Goal: Task Accomplishment & Management: Complete application form

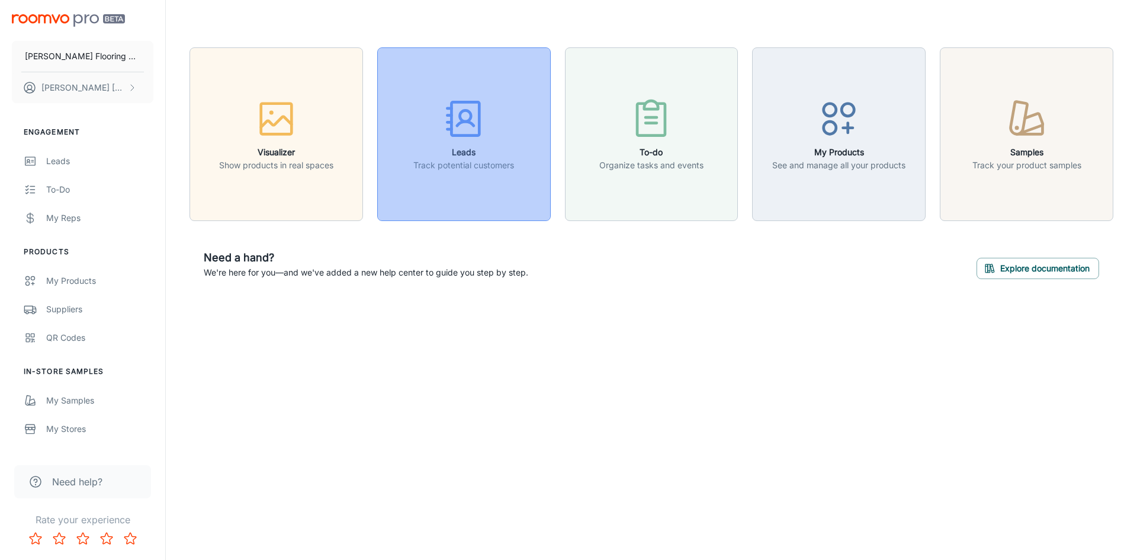
click at [476, 132] on icon "button" at bounding box center [464, 119] width 44 height 44
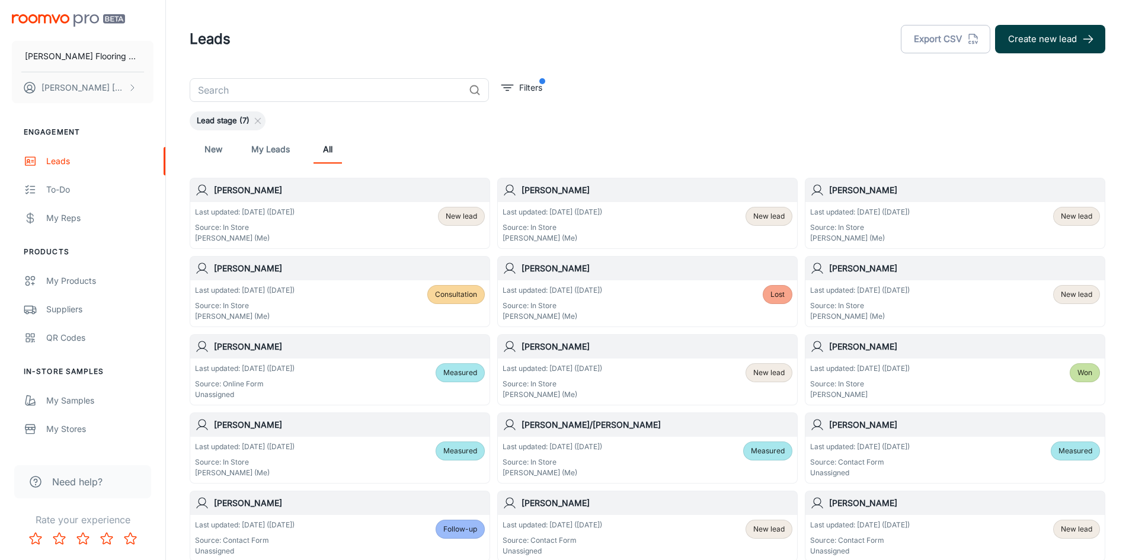
click at [1014, 45] on button "Create new lead" at bounding box center [1050, 39] width 110 height 28
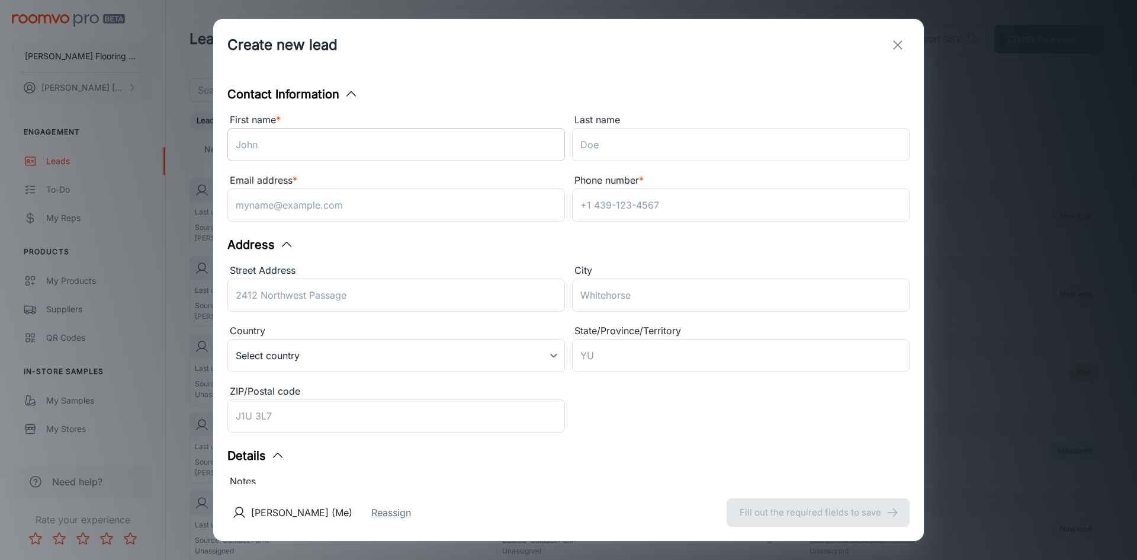
click at [245, 139] on input "First name *" at bounding box center [396, 144] width 338 height 33
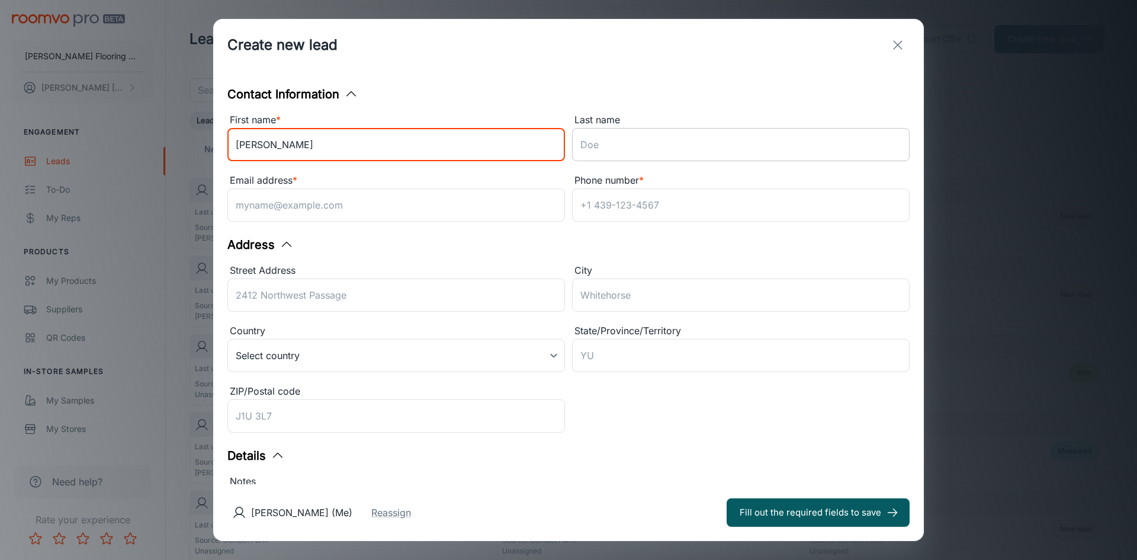
type input "Kathy"
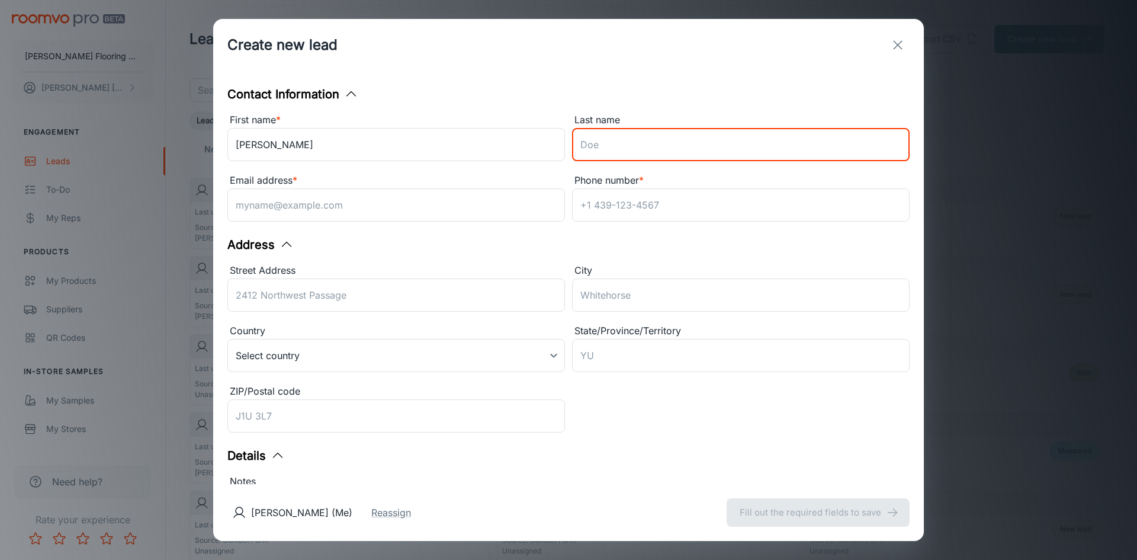
click at [704, 142] on input "Last name" at bounding box center [741, 144] width 338 height 33
type input "Allen"
click at [671, 203] on input "Phone number *" at bounding box center [741, 204] width 338 height 33
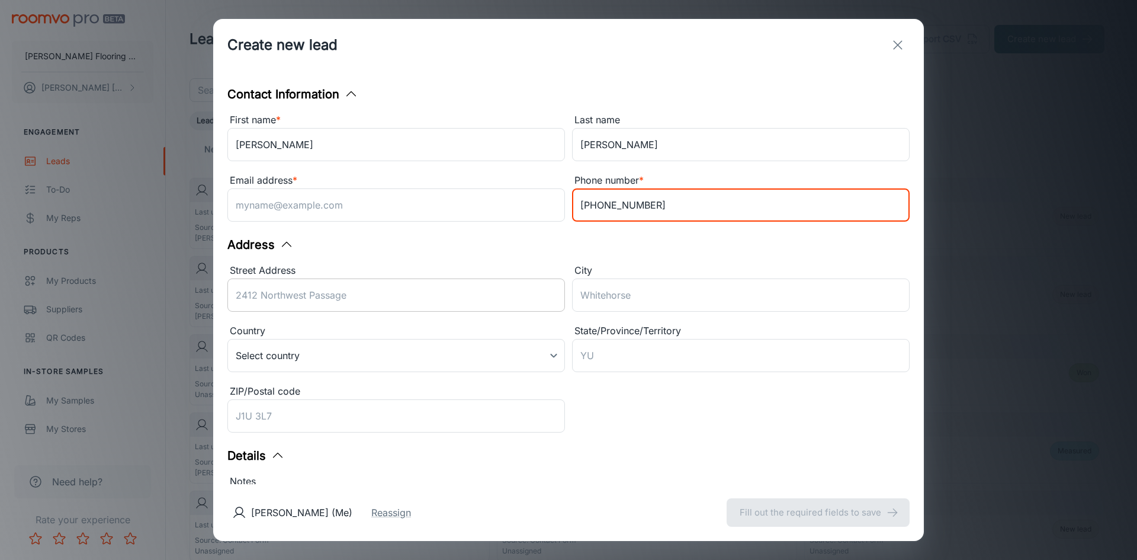
type input "978-827-5501"
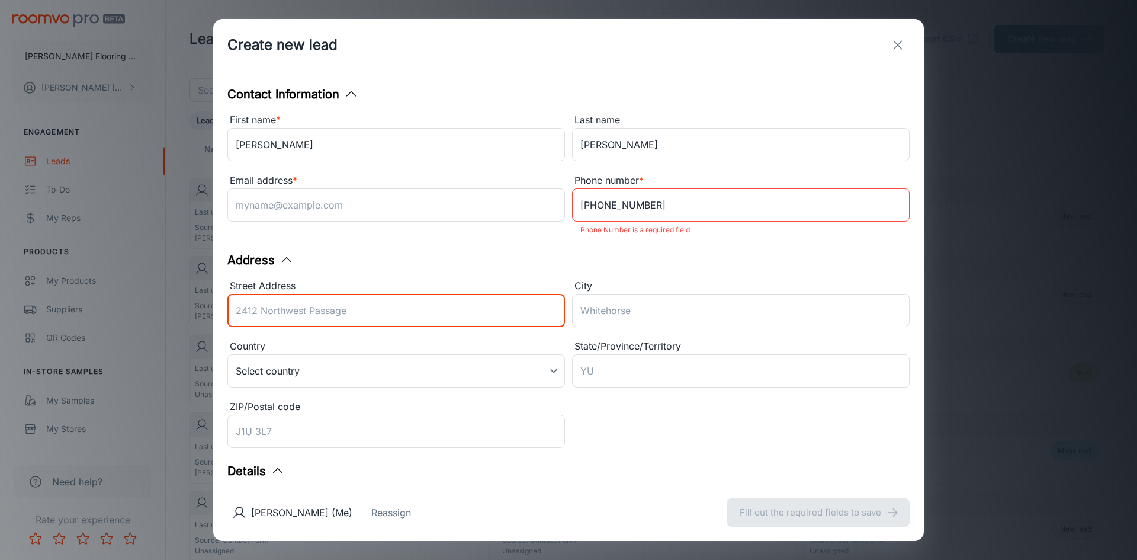
click at [467, 289] on div "Street Address ​" at bounding box center [396, 304] width 338 height 53
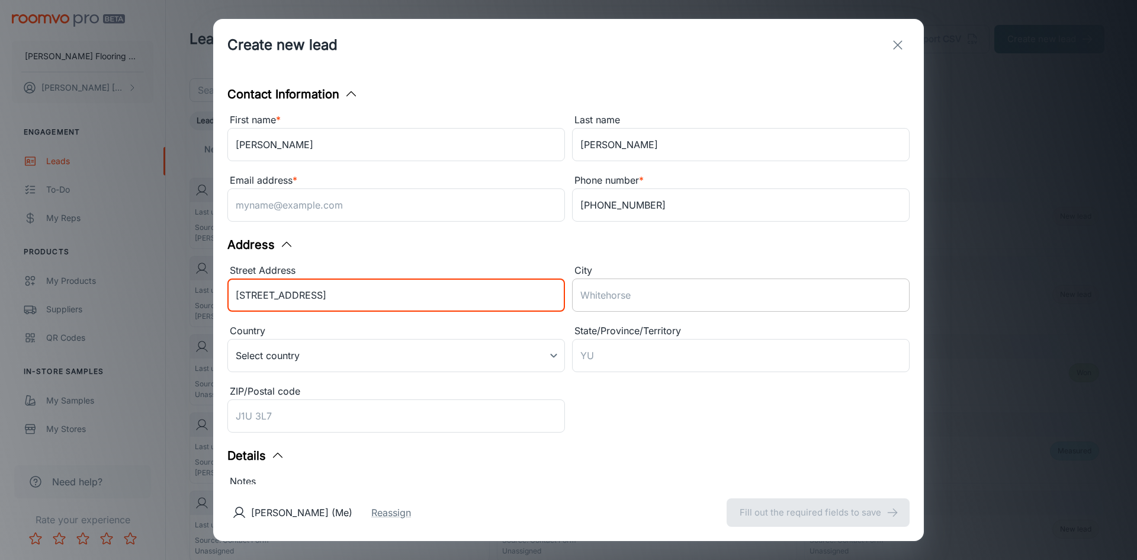
type input "25 Hay Road"
click at [648, 287] on input "City" at bounding box center [741, 294] width 338 height 33
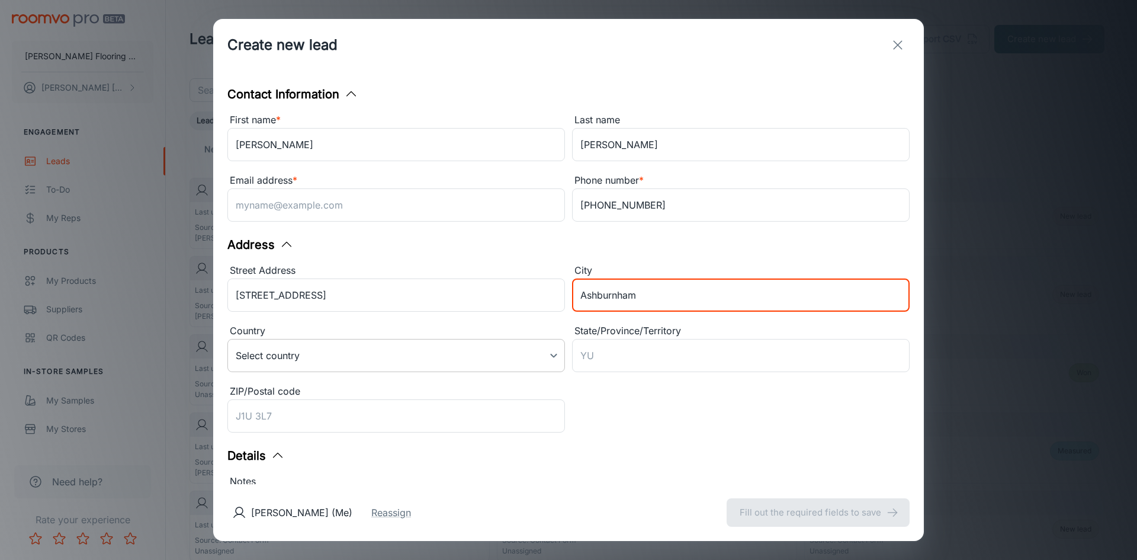
type input "Ashburnham"
click at [552, 354] on body "Horrigan Flooring Center Karen Lemire Engagement Leads To-do My Reps Products M…" at bounding box center [568, 280] width 1137 height 560
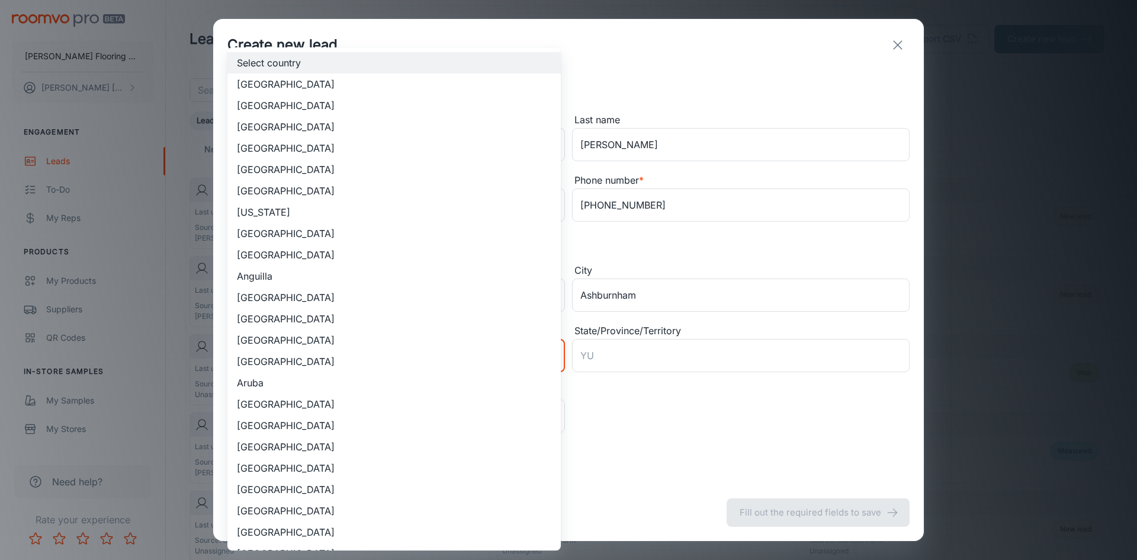
click at [351, 102] on li "United States of America" at bounding box center [394, 105] width 334 height 21
type input "US"
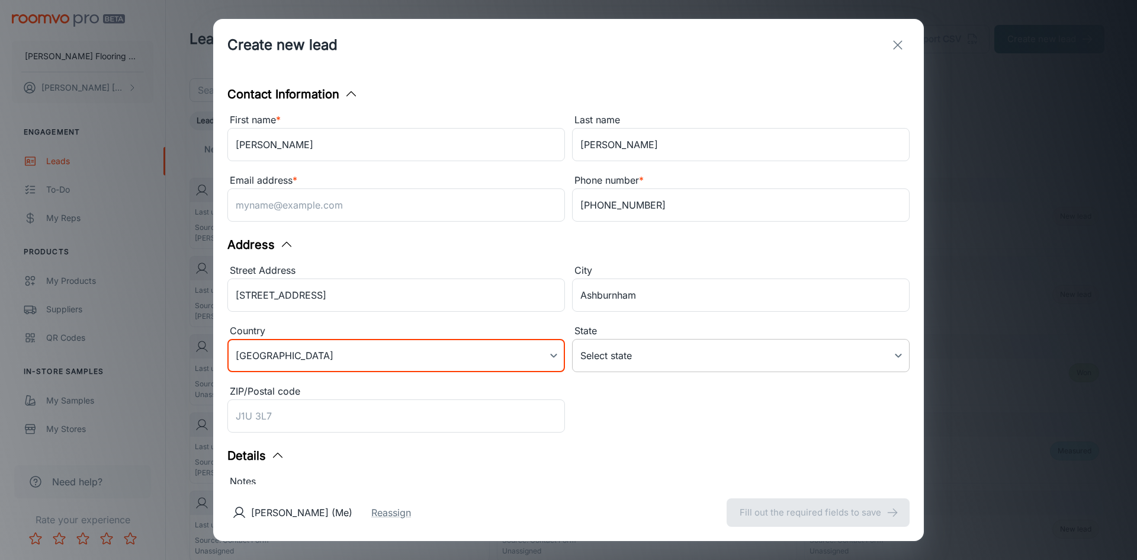
click at [702, 370] on body "Horrigan Flooring Center Karen Lemire Engagement Leads To-do My Reps Products M…" at bounding box center [568, 280] width 1137 height 560
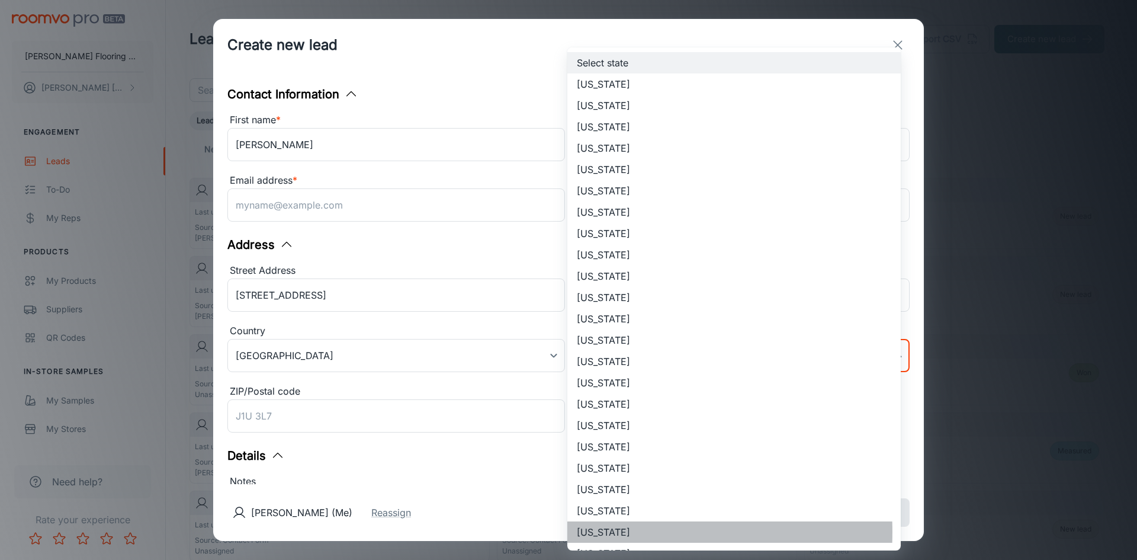
click at [588, 532] on li "Massachusetts" at bounding box center [735, 531] width 334 height 21
type input "Massachusetts"
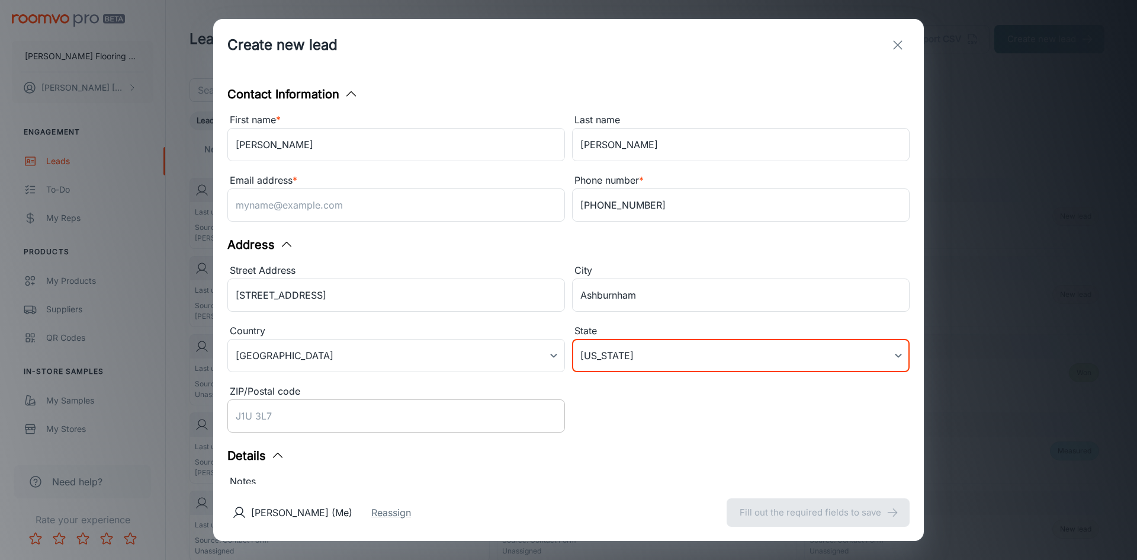
click at [360, 416] on input "ZIP/Postal code" at bounding box center [396, 415] width 338 height 33
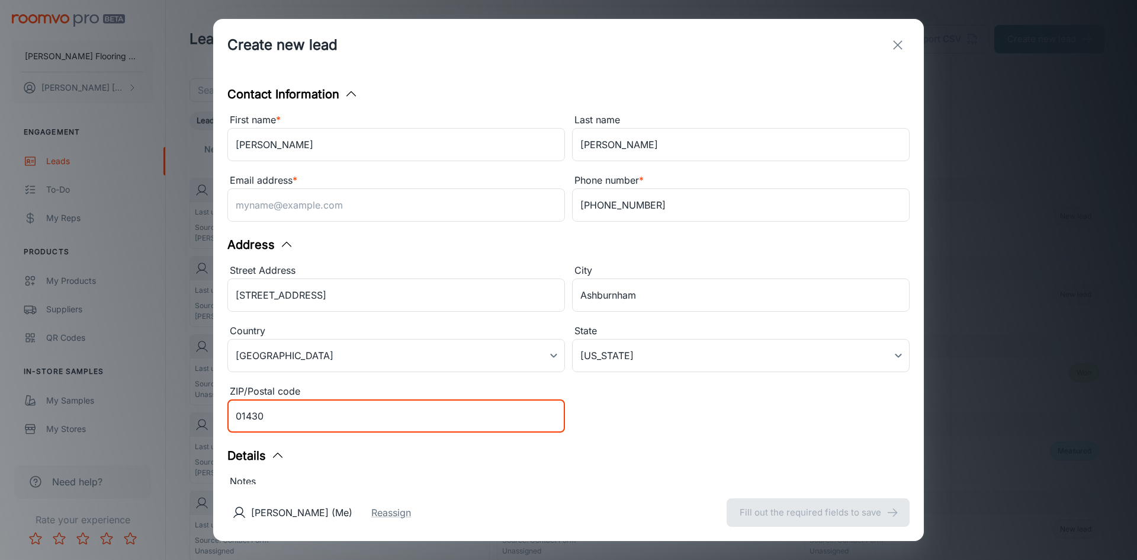
type input "01430"
click at [632, 458] on div "Details" at bounding box center [568, 456] width 682 height 18
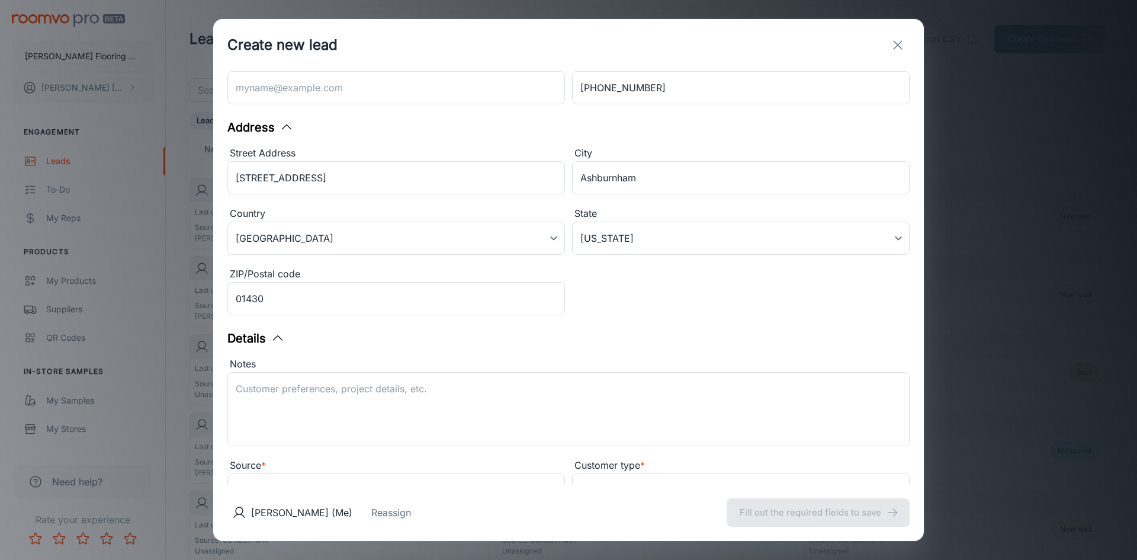
scroll to position [118, 0]
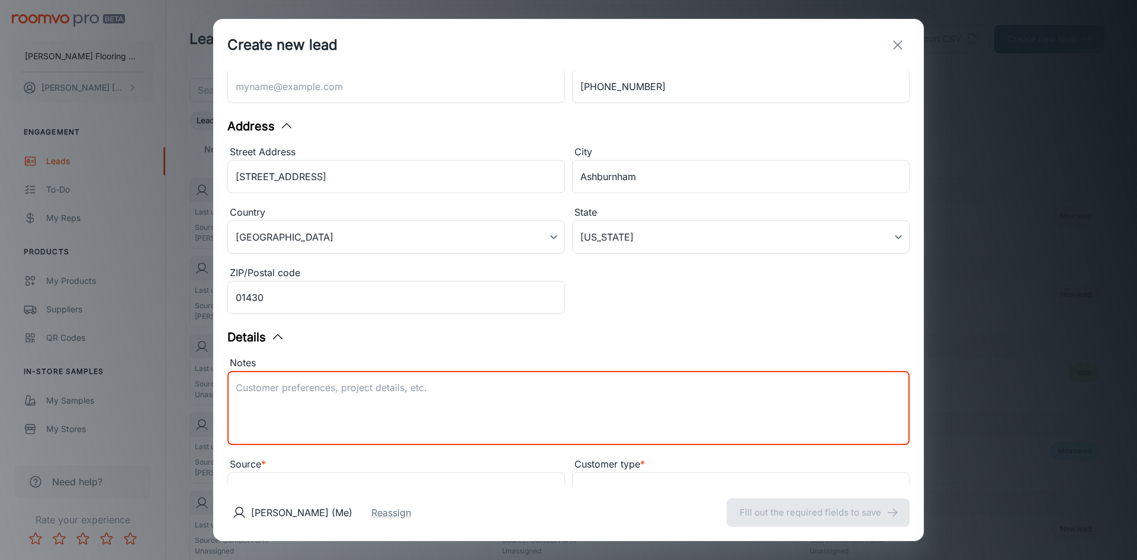
click at [400, 392] on textarea "Notes" at bounding box center [569, 408] width 666 height 55
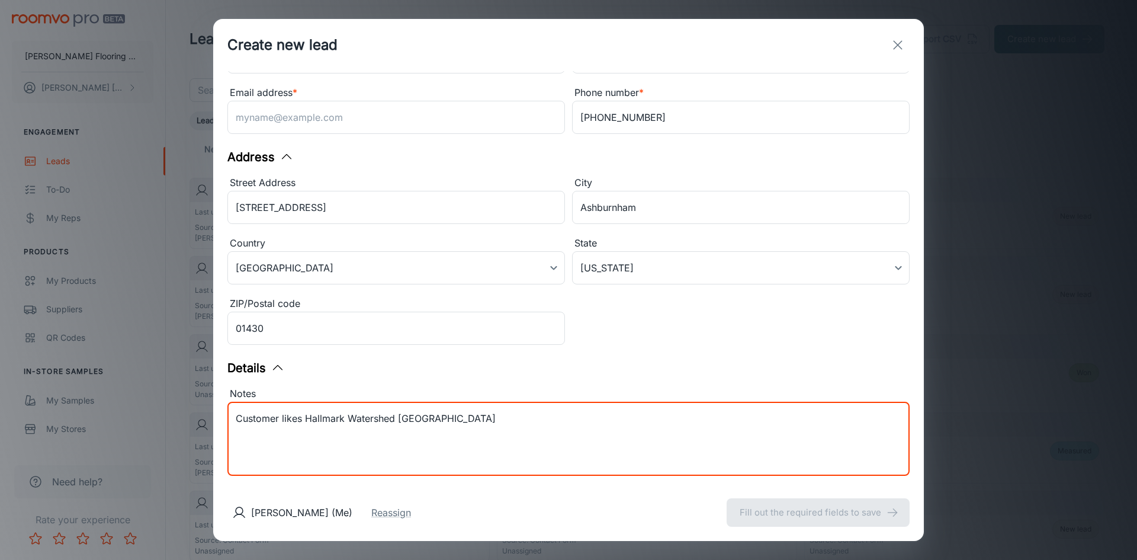
scroll to position [168, 0]
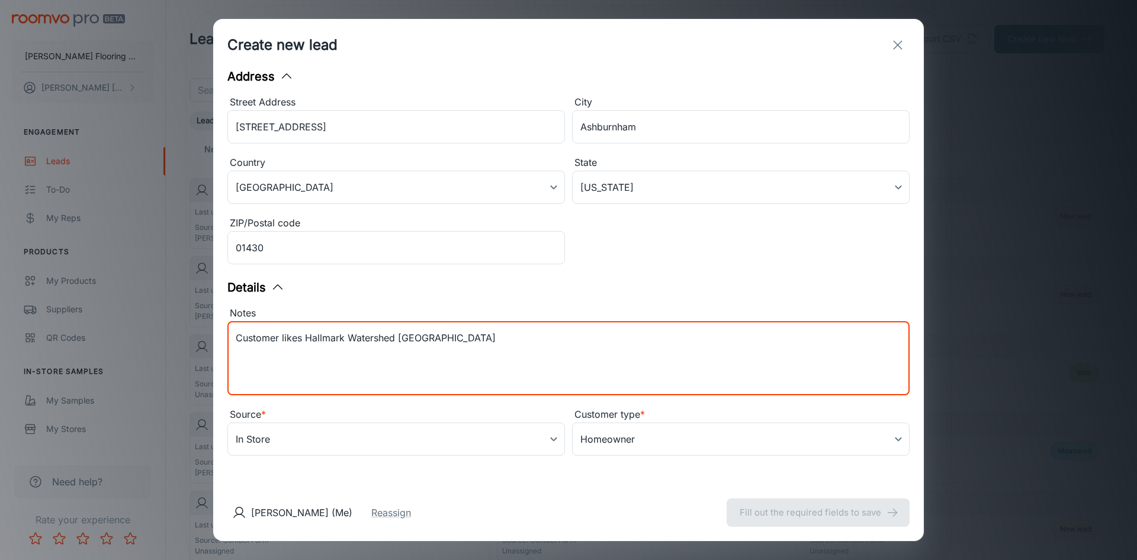
type textarea "Customer likes Hallmark Watershed Cumberland Hickory"
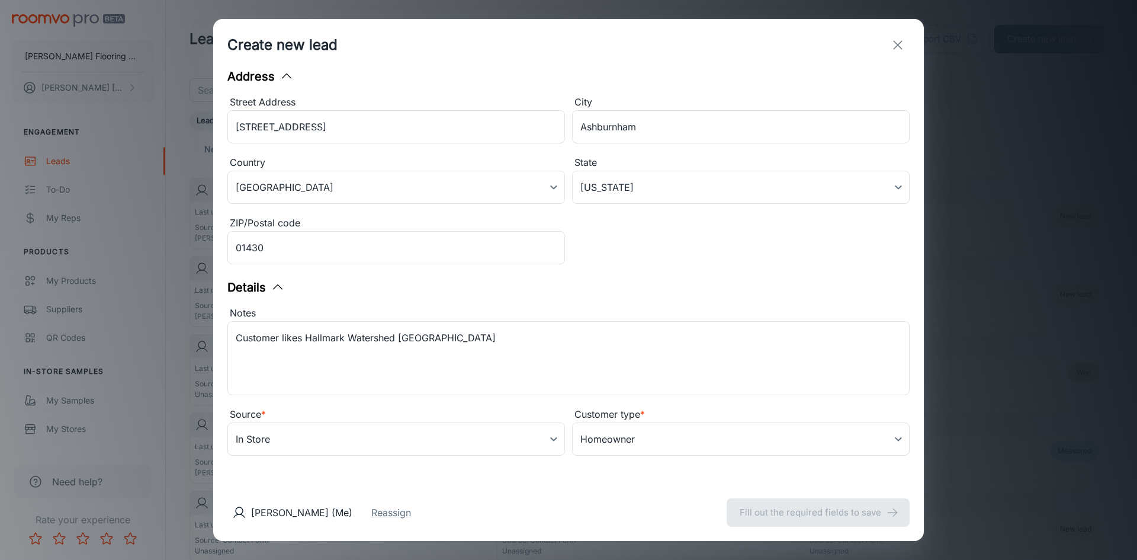
click at [828, 508] on div "Karen Lemire (Me) Reassign Fill out the required fields to save" at bounding box center [568, 512] width 711 height 57
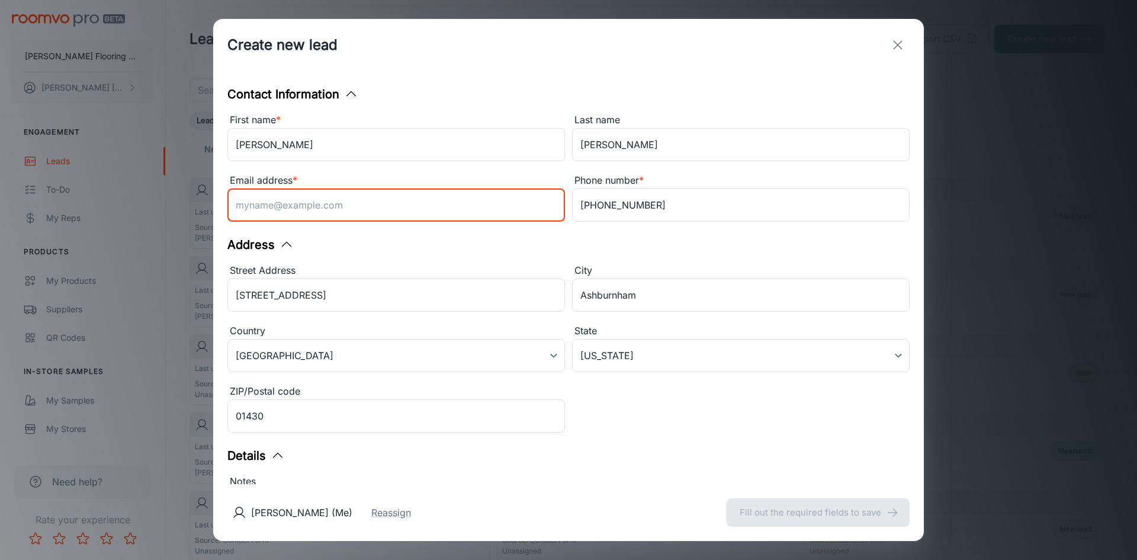
click at [451, 200] on input "Email address *" at bounding box center [396, 204] width 338 height 33
type input "none"
click at [468, 209] on input "none" at bounding box center [396, 204] width 338 height 33
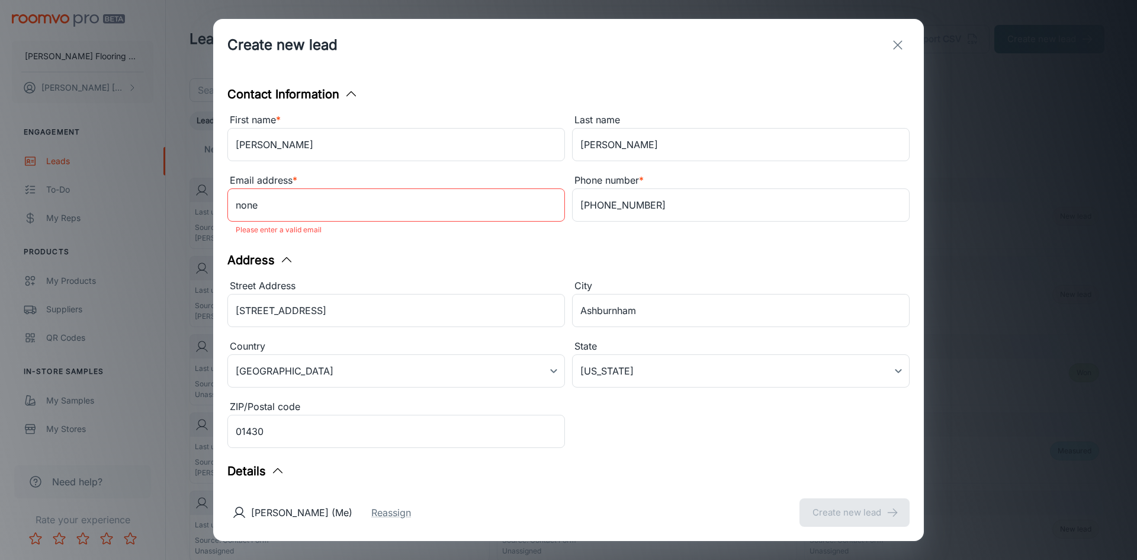
click at [469, 318] on div "Street Address 25 Hay Road ​ City Ashburnham ​ Country United States of America…" at bounding box center [565, 361] width 690 height 181
click at [557, 486] on div "Karen Lemire (Me) Reassign Create new lead" at bounding box center [568, 512] width 711 height 57
drag, startPoint x: 265, startPoint y: 206, endPoint x: 215, endPoint y: 207, distance: 50.4
click at [215, 207] on div "Contact Information First name * Kathy ​ Last name Allen ​ Email address * none…" at bounding box center [568, 277] width 711 height 413
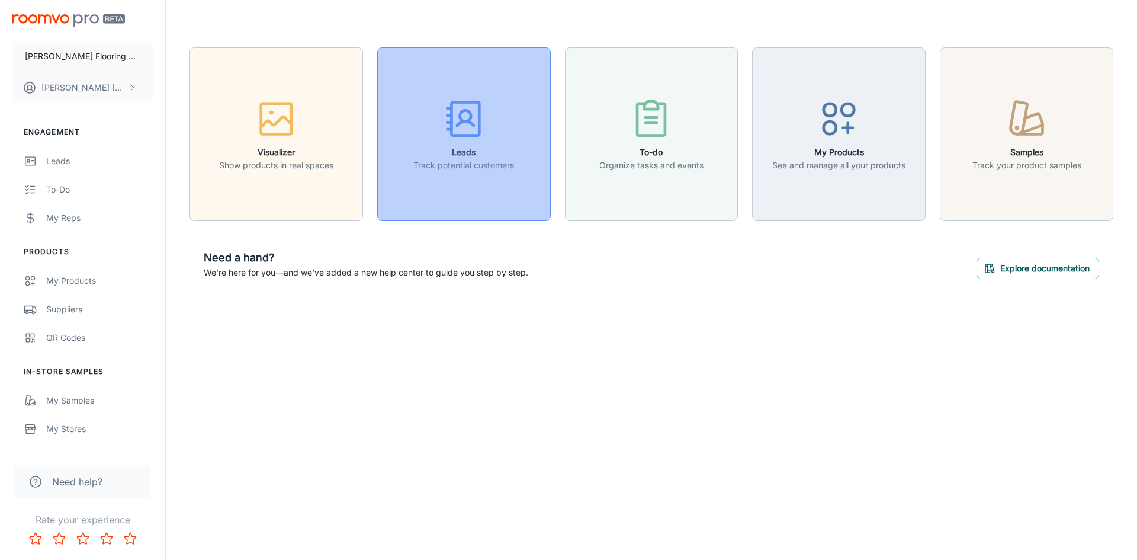
click at [468, 139] on icon "button" at bounding box center [464, 119] width 44 height 44
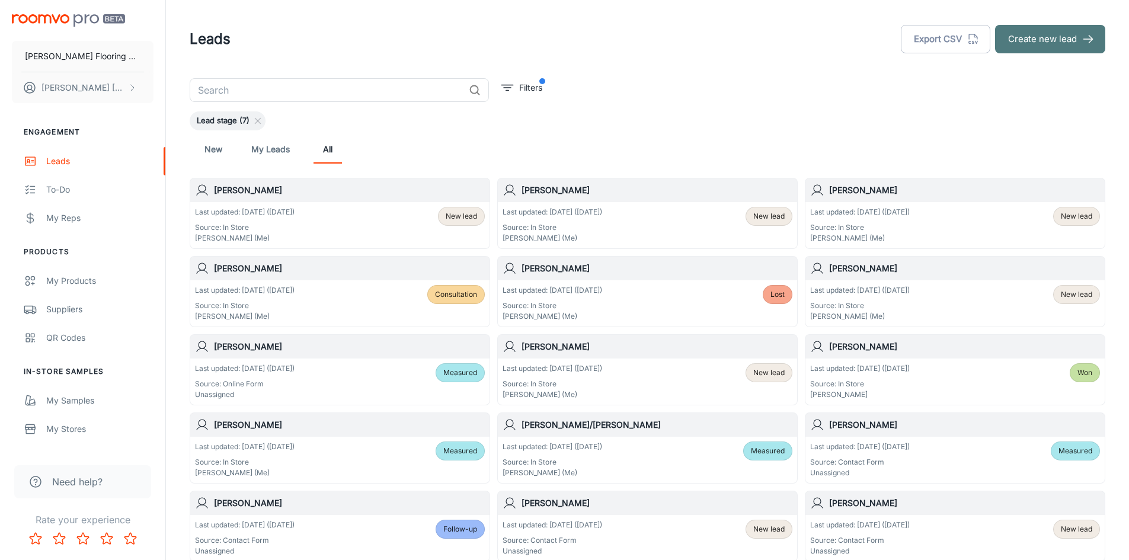
click at [1014, 39] on button "Create new lead" at bounding box center [1050, 39] width 110 height 28
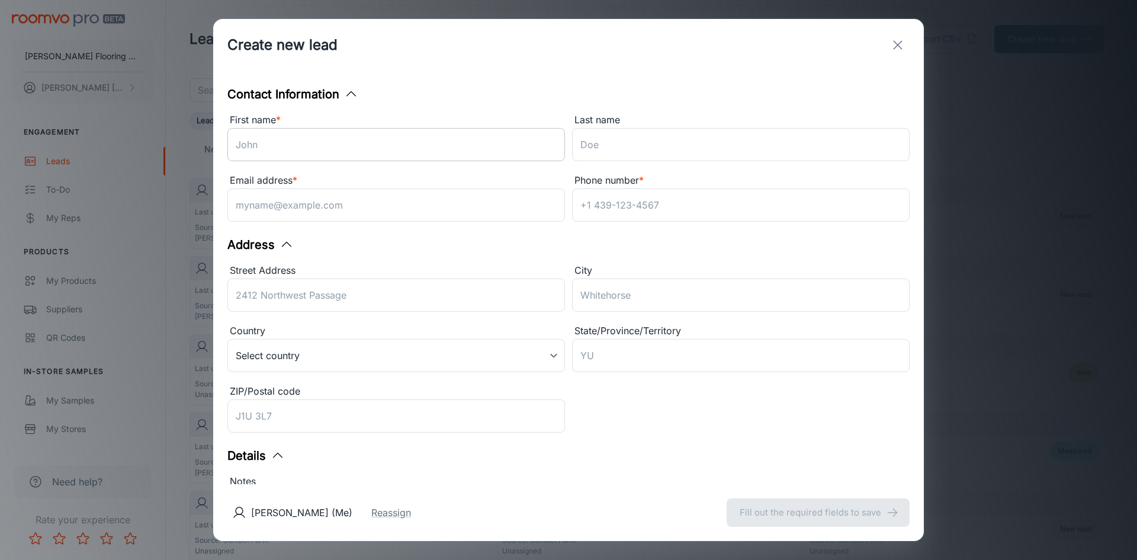
click at [355, 142] on input "First name *" at bounding box center [396, 144] width 338 height 33
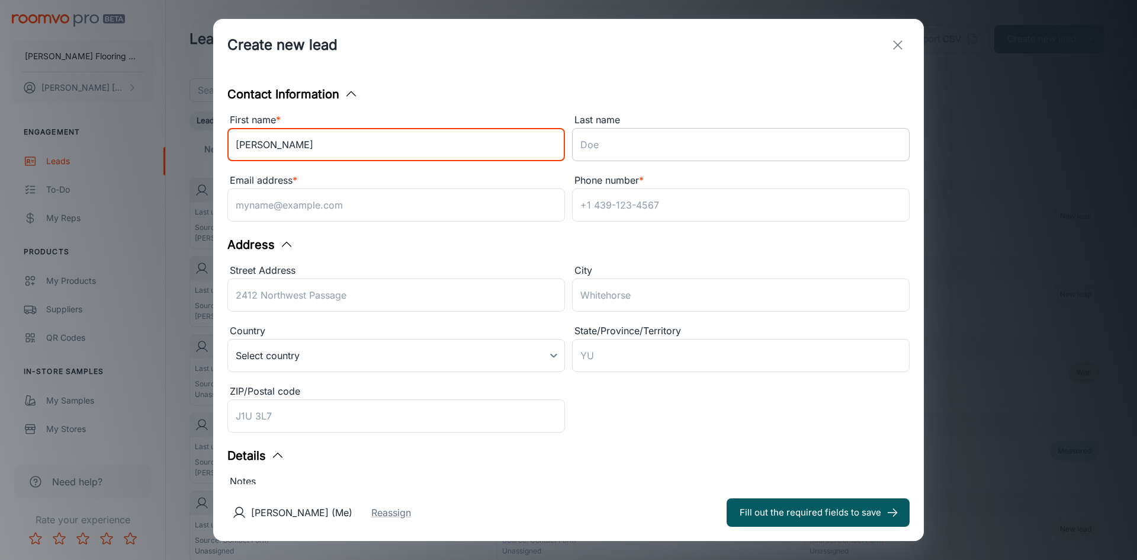
type input "Jackie"
click at [582, 148] on input "Last name" at bounding box center [741, 144] width 338 height 33
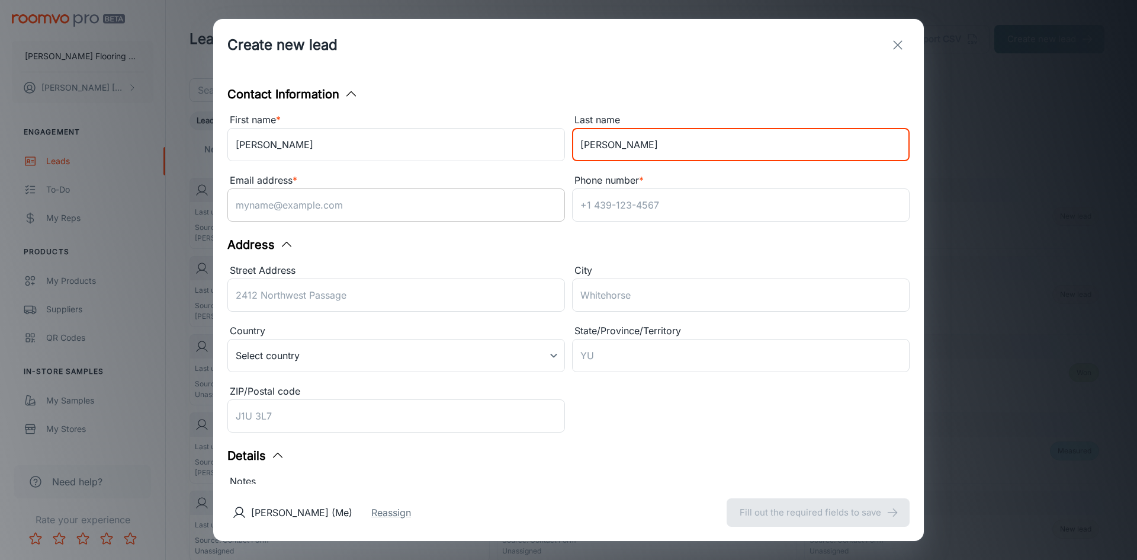
type input "Reidy"
click at [415, 210] on input "Email address *" at bounding box center [396, 204] width 338 height 33
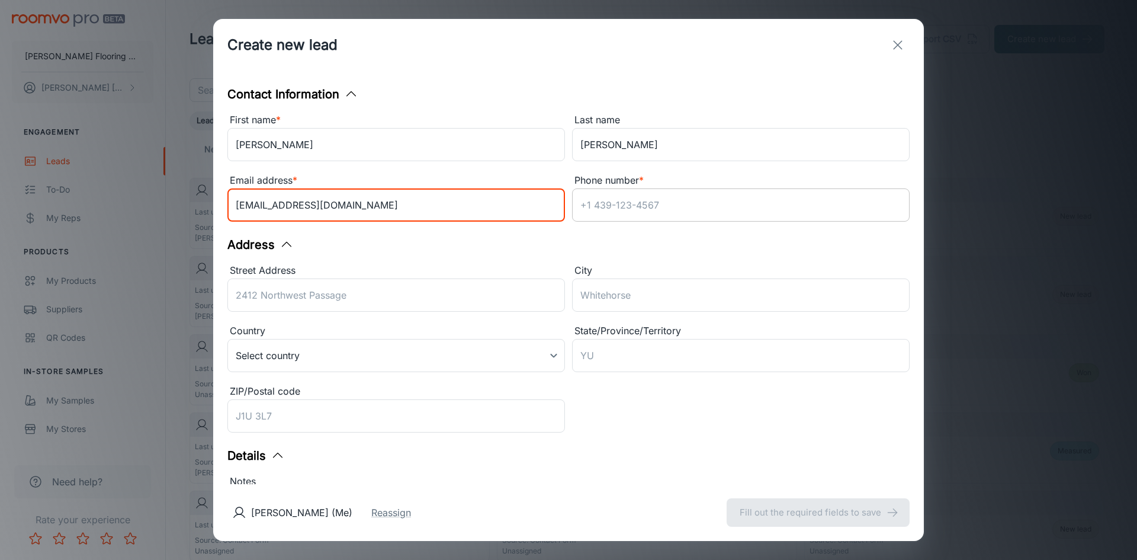
type input "jackiereidy8@gmail.com"
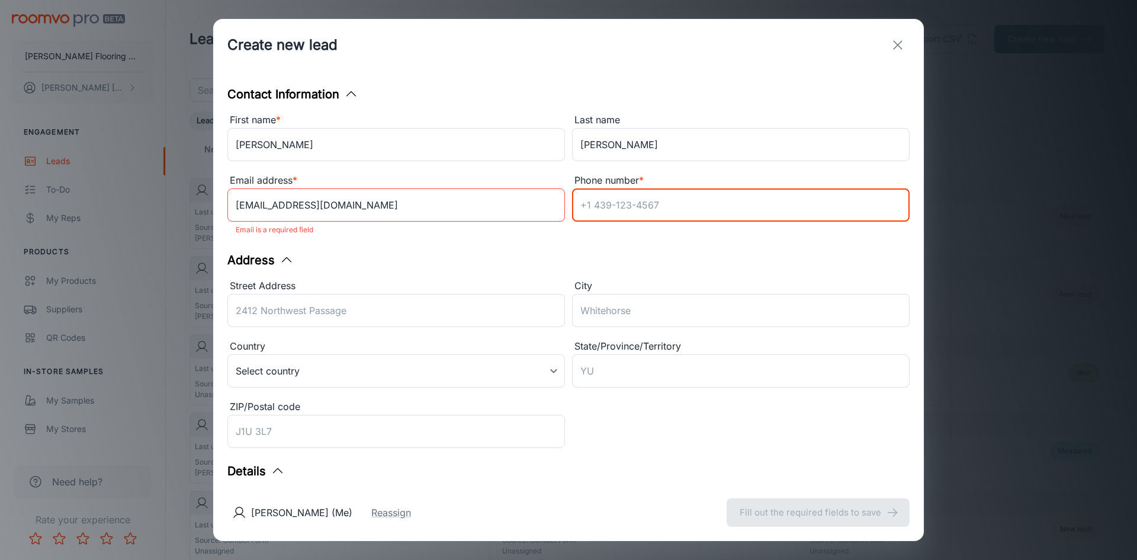
click at [646, 204] on input "Phone number *" at bounding box center [741, 204] width 338 height 33
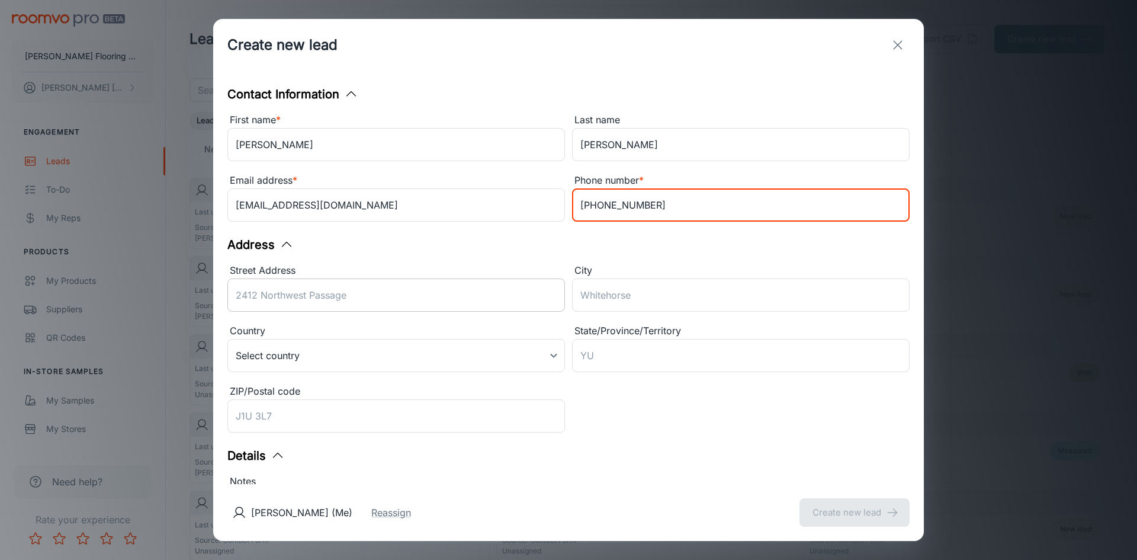
type input "978-660-7355"
click at [455, 289] on div "Street Address ​" at bounding box center [396, 289] width 338 height 53
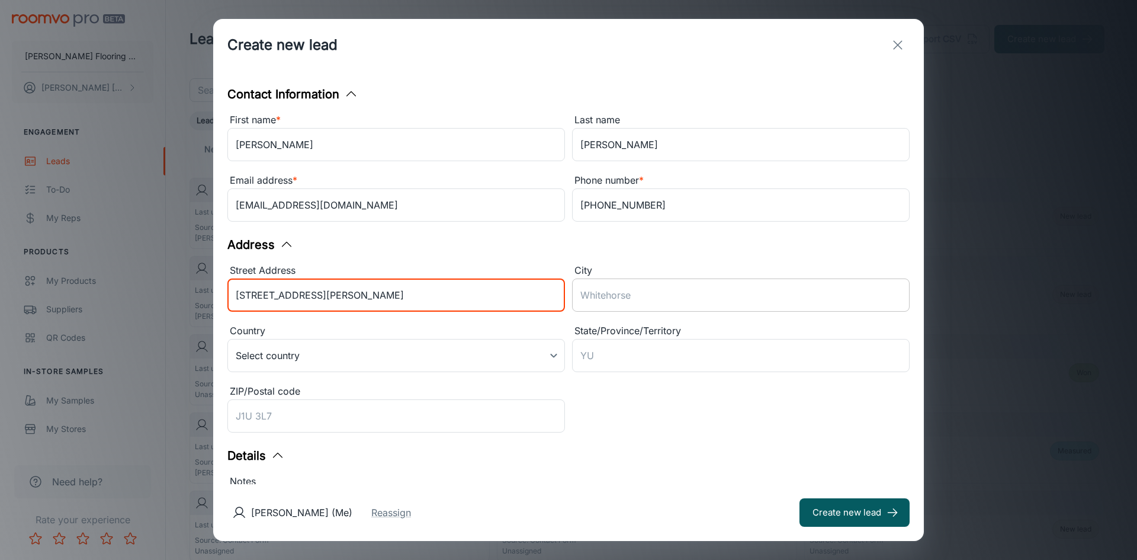
type input "15 James Road"
click at [583, 296] on input "City" at bounding box center [741, 294] width 338 height 33
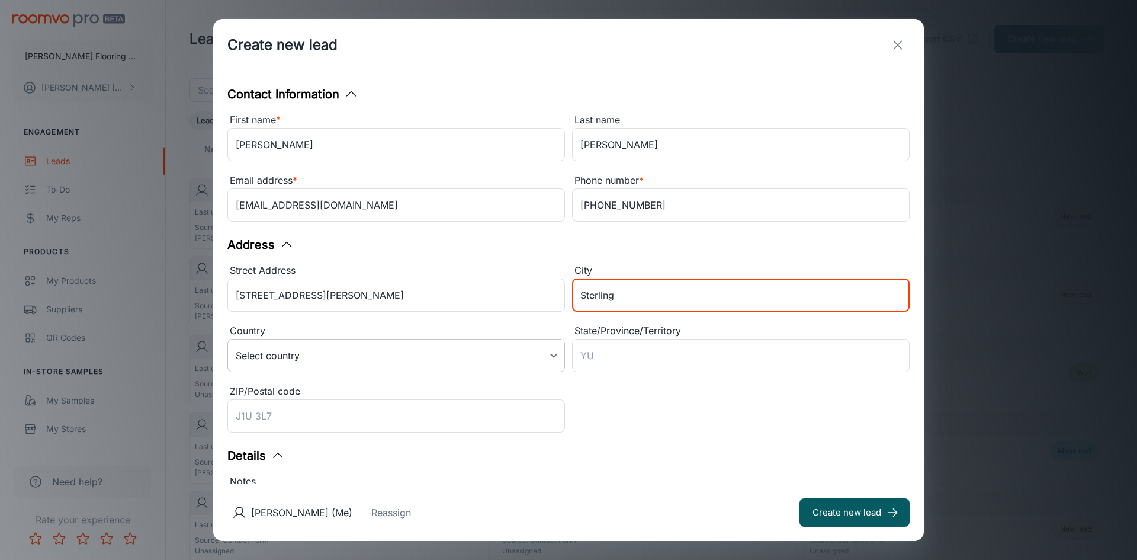
type input "Sterling"
click at [548, 358] on body "Horrigan Flooring Center Karen Lemire Engagement Leads To-do My Reps Products M…" at bounding box center [568, 280] width 1137 height 560
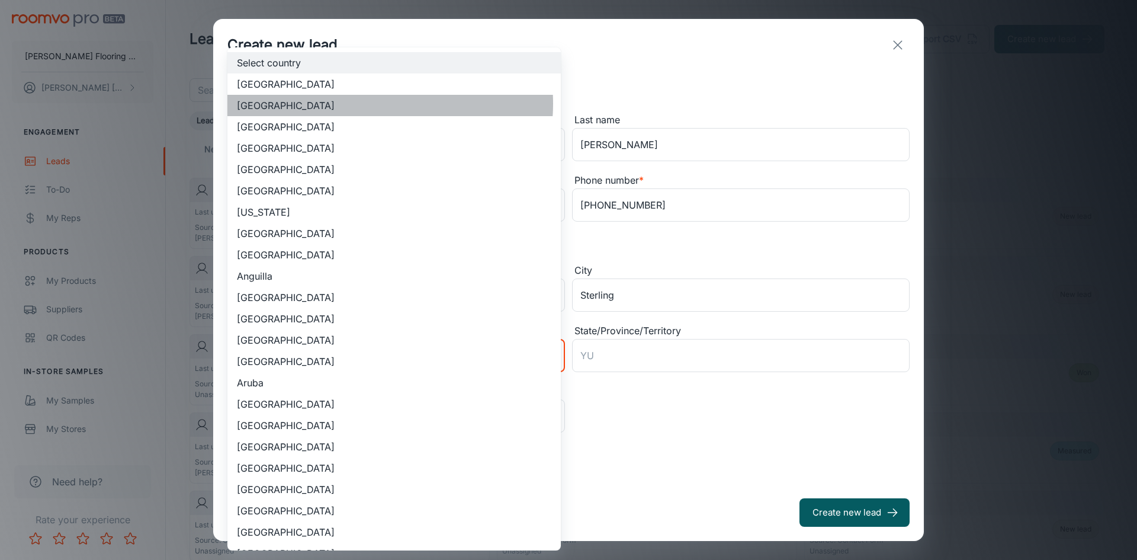
click at [375, 104] on li "United States of America" at bounding box center [394, 105] width 334 height 21
type input "US"
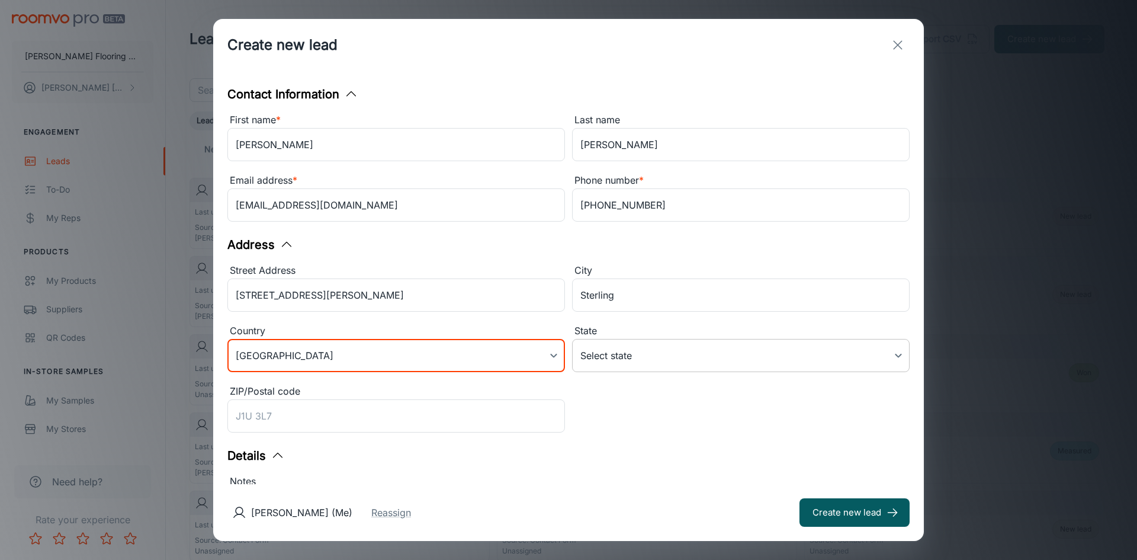
click at [683, 361] on body "Horrigan Flooring Center Karen Lemire Engagement Leads To-do My Reps Products M…" at bounding box center [568, 280] width 1137 height 560
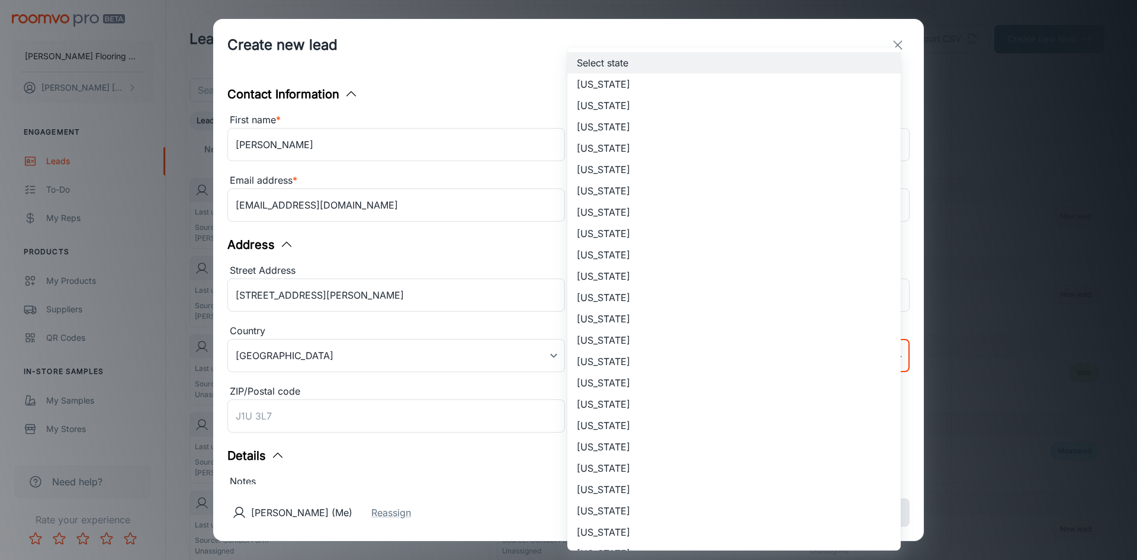
click at [594, 535] on li "Massachusetts" at bounding box center [735, 531] width 334 height 21
type input "Massachusetts"
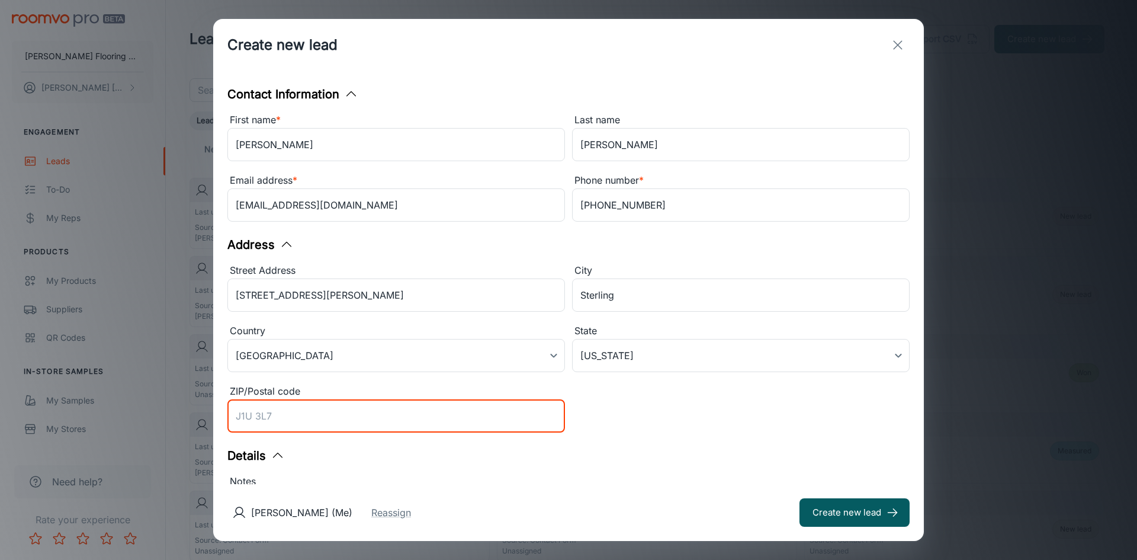
click at [283, 410] on input "ZIP/Postal code" at bounding box center [396, 415] width 338 height 33
type input "01564"
click at [838, 518] on button "Create new lead" at bounding box center [855, 512] width 110 height 28
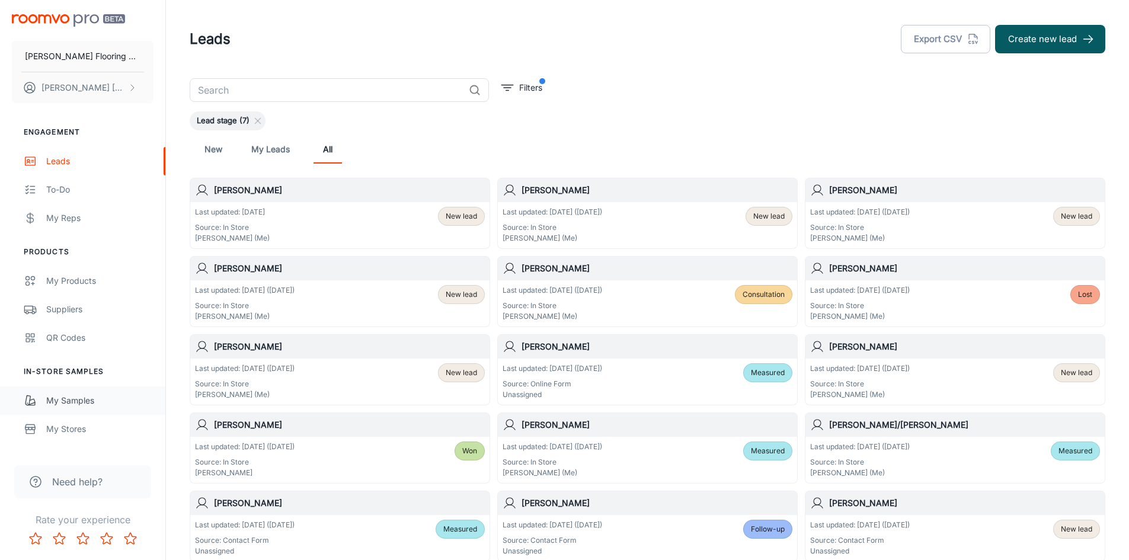
click at [78, 399] on div "My Samples" at bounding box center [99, 400] width 107 height 13
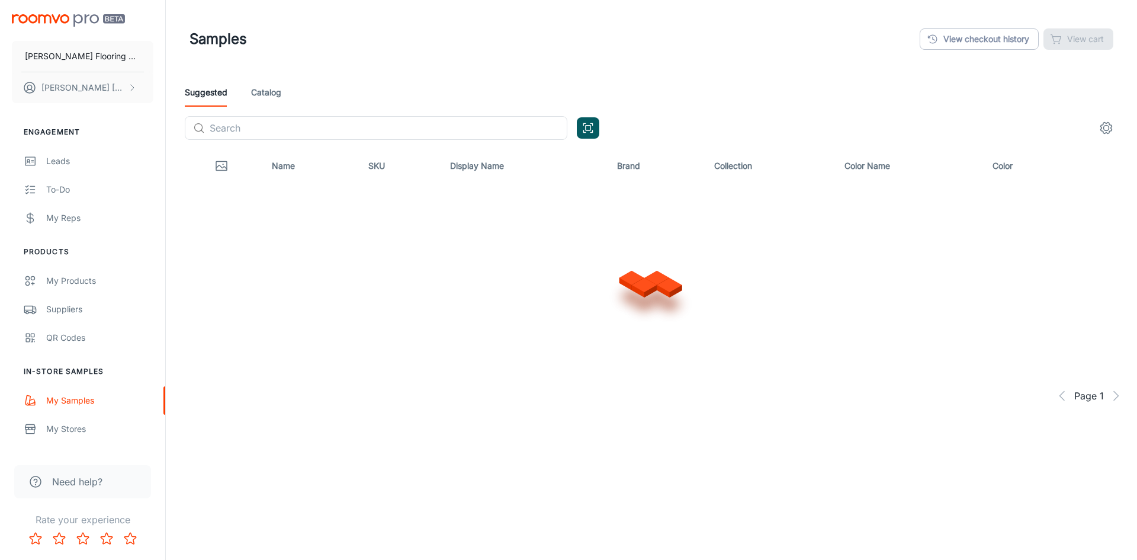
click at [278, 91] on link "Catalog" at bounding box center [266, 92] width 30 height 28
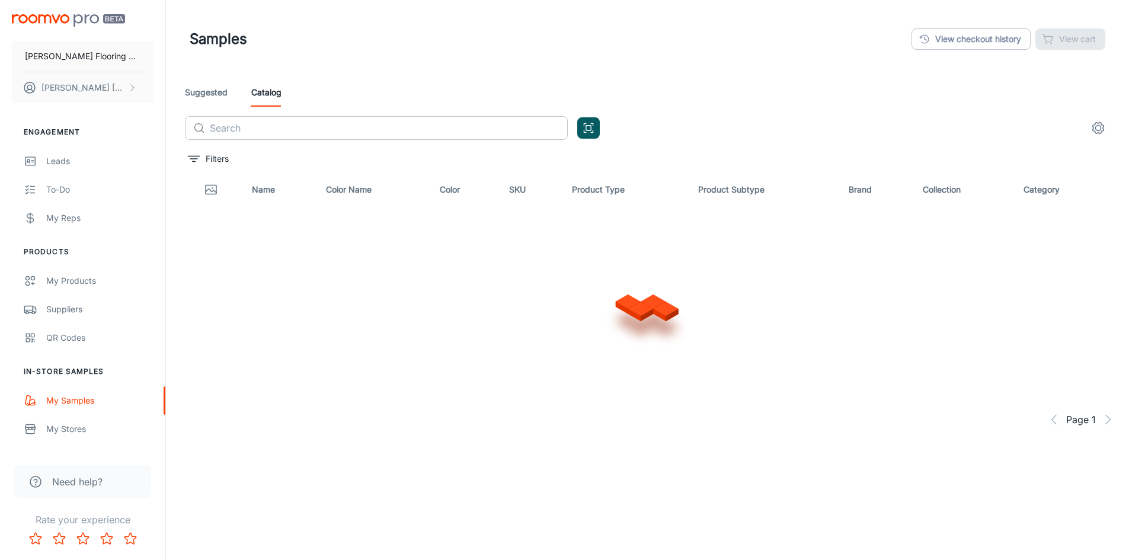
click at [269, 137] on input "text" at bounding box center [389, 128] width 358 height 24
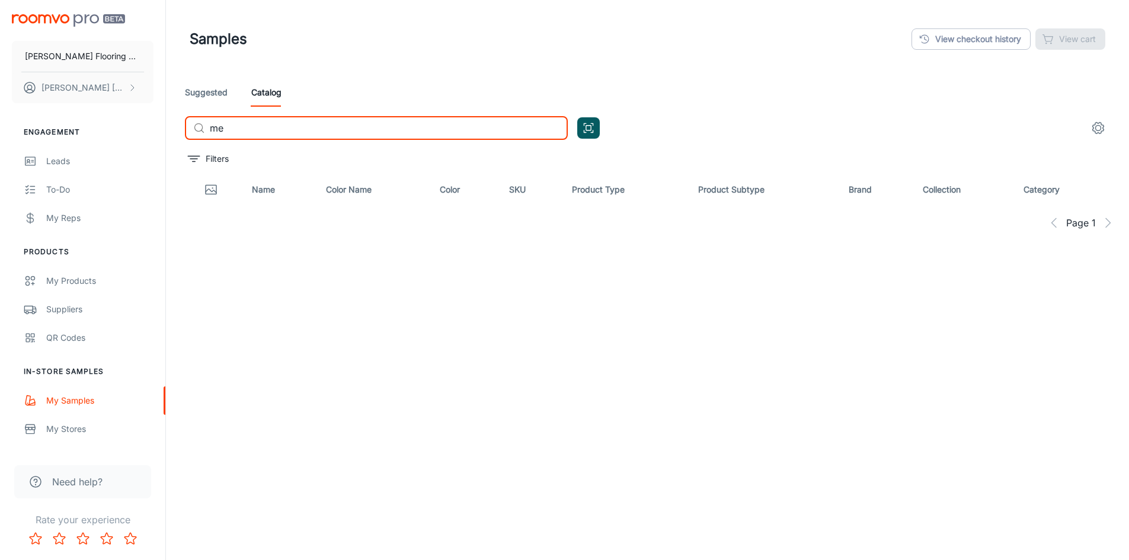
type input "m"
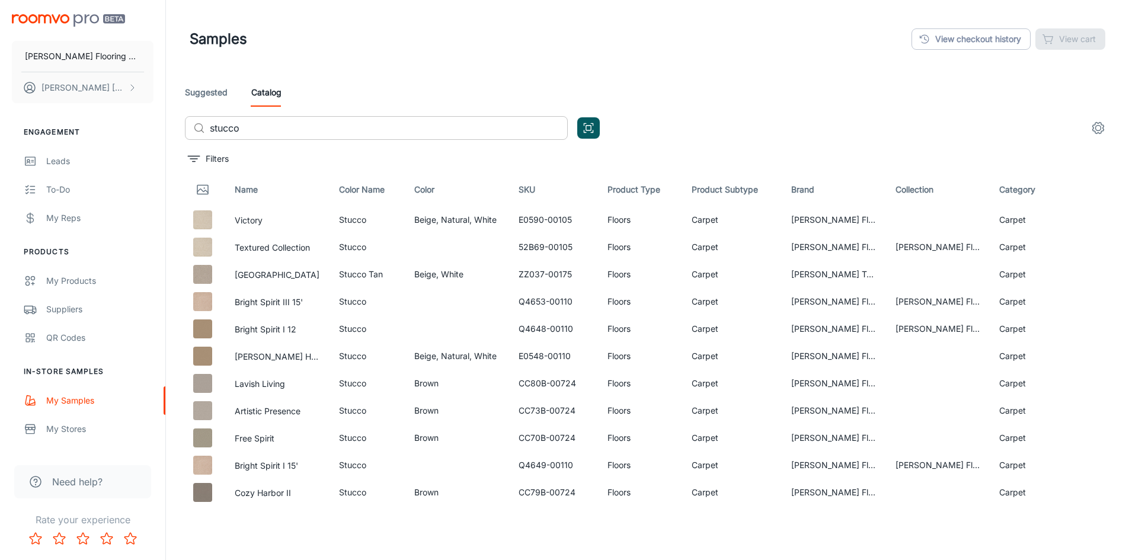
click at [208, 127] on div "​ stucco ​" at bounding box center [376, 128] width 383 height 24
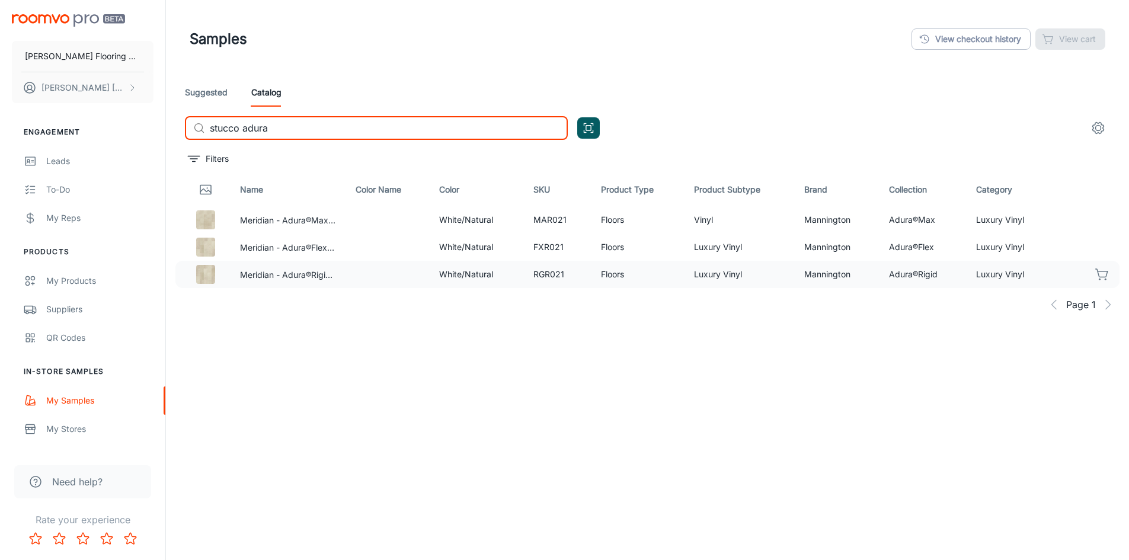
click at [1102, 272] on icon "button" at bounding box center [1102, 274] width 14 height 14
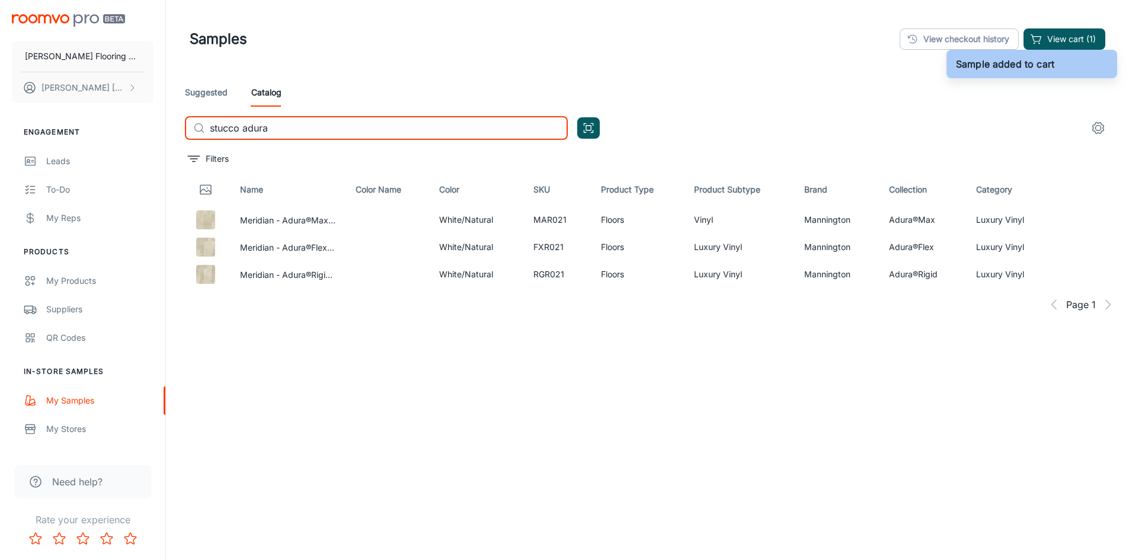
drag, startPoint x: 275, startPoint y: 127, endPoint x: 202, endPoint y: 141, distance: 74.2
click at [202, 141] on div "Suggested Catalog ​ stucco adura ​" at bounding box center [647, 113] width 944 height 71
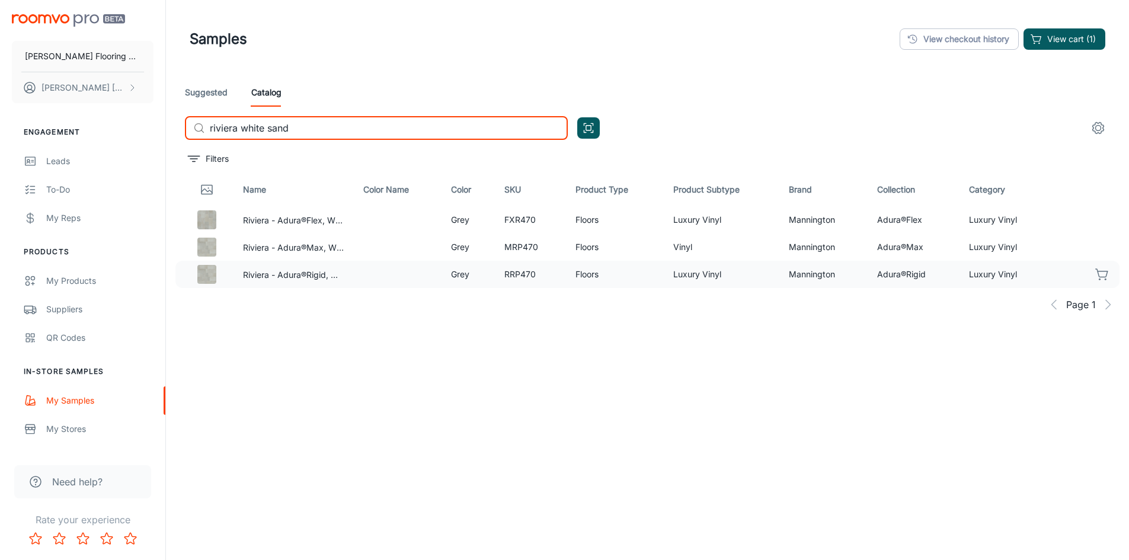
type input "riviera white sand"
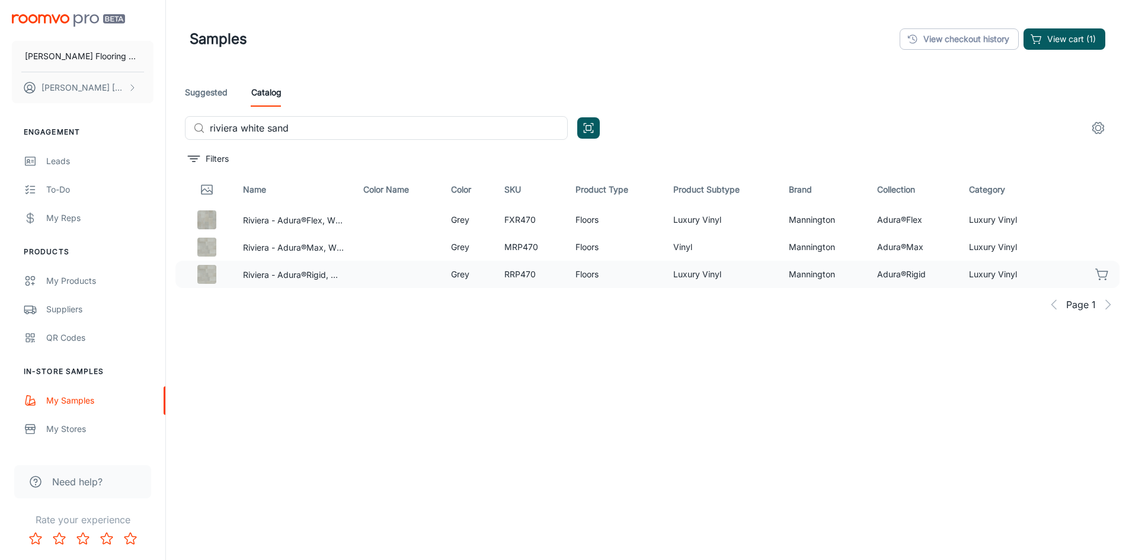
click at [1114, 270] on div at bounding box center [1092, 274] width 67 height 20
click at [1107, 272] on icon "button" at bounding box center [1101, 273] width 12 height 8
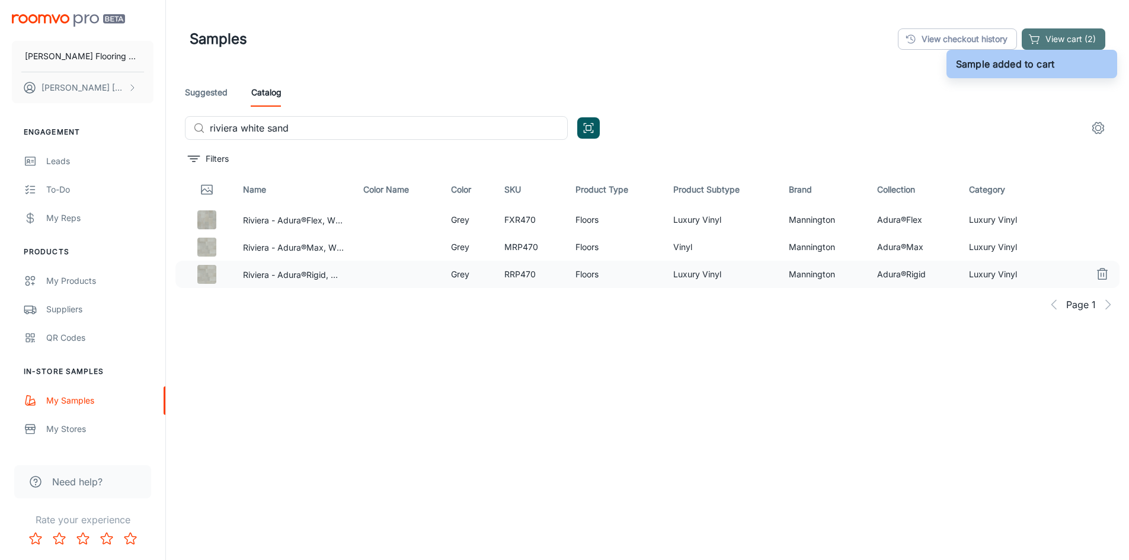
click at [1050, 37] on button "View cart (2)" at bounding box center [1063, 38] width 84 height 21
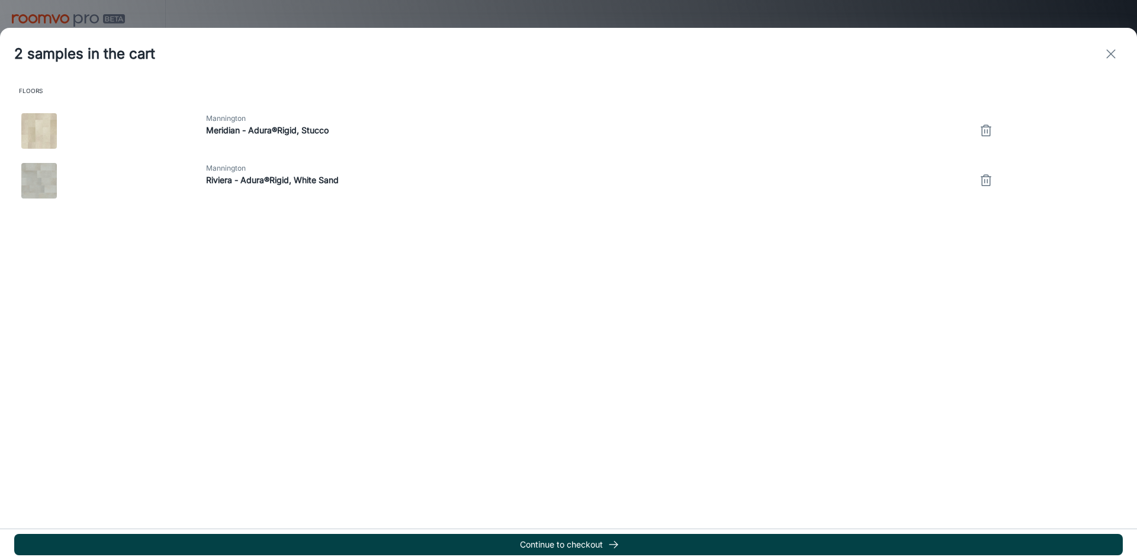
click at [601, 541] on button "Continue to checkout" at bounding box center [568, 544] width 1109 height 21
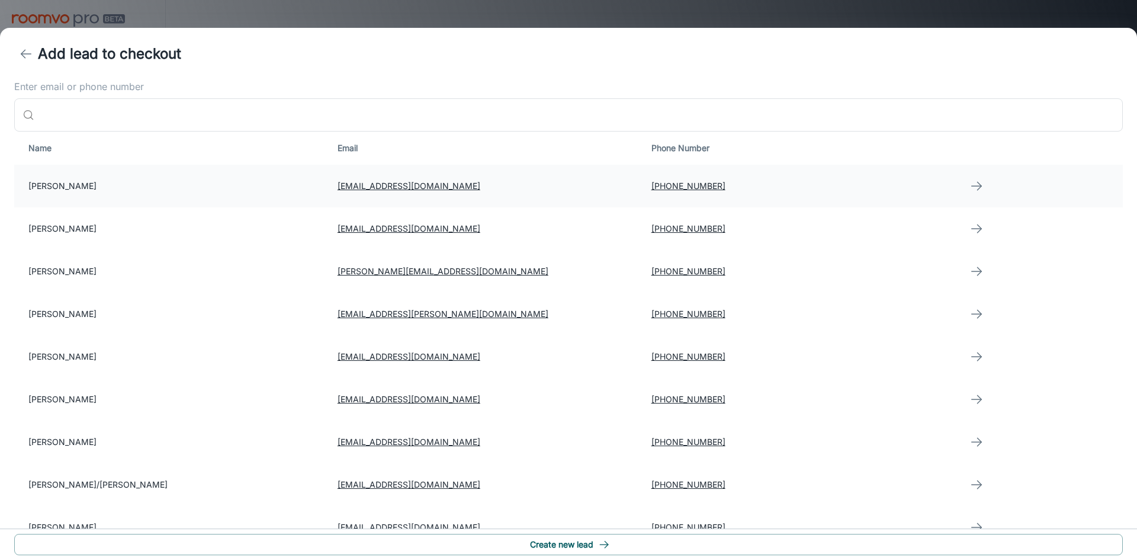
click at [970, 188] on icon "button" at bounding box center [977, 186] width 14 height 14
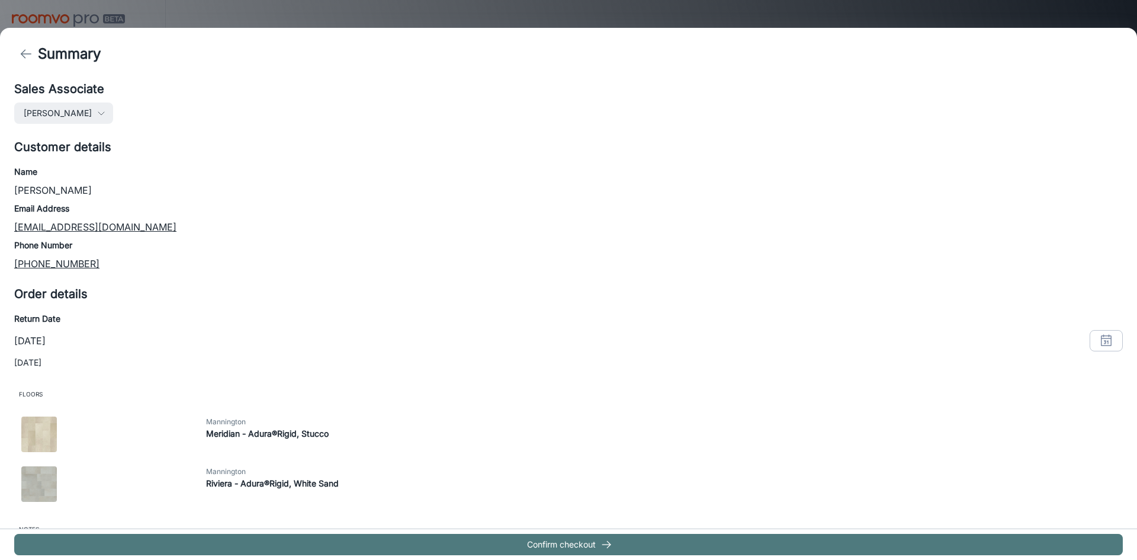
click at [562, 545] on button "Confirm checkout" at bounding box center [568, 544] width 1109 height 21
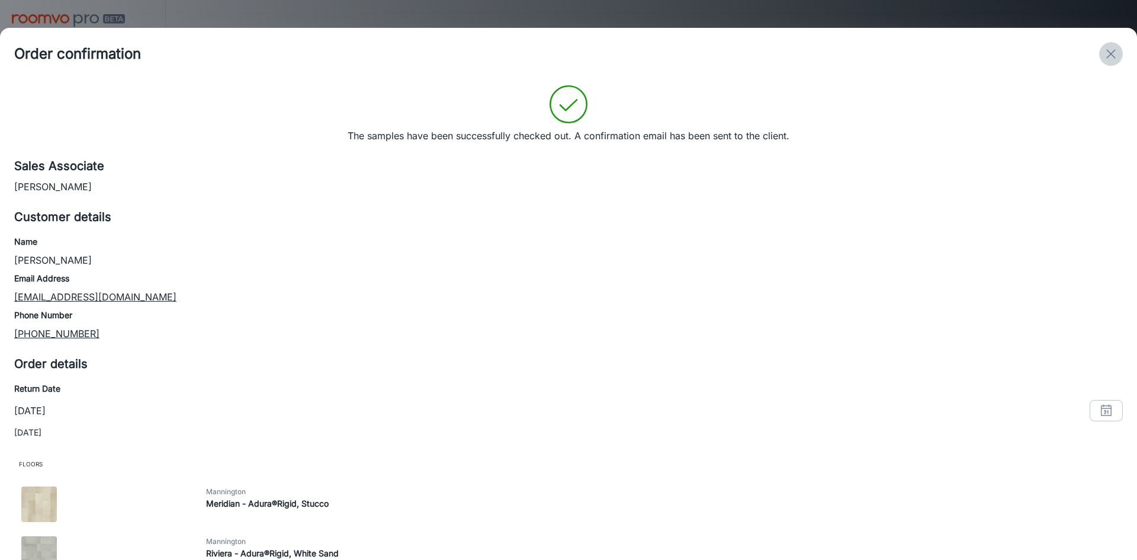
click at [1111, 53] on icon "exit" at bounding box center [1111, 54] width 14 height 14
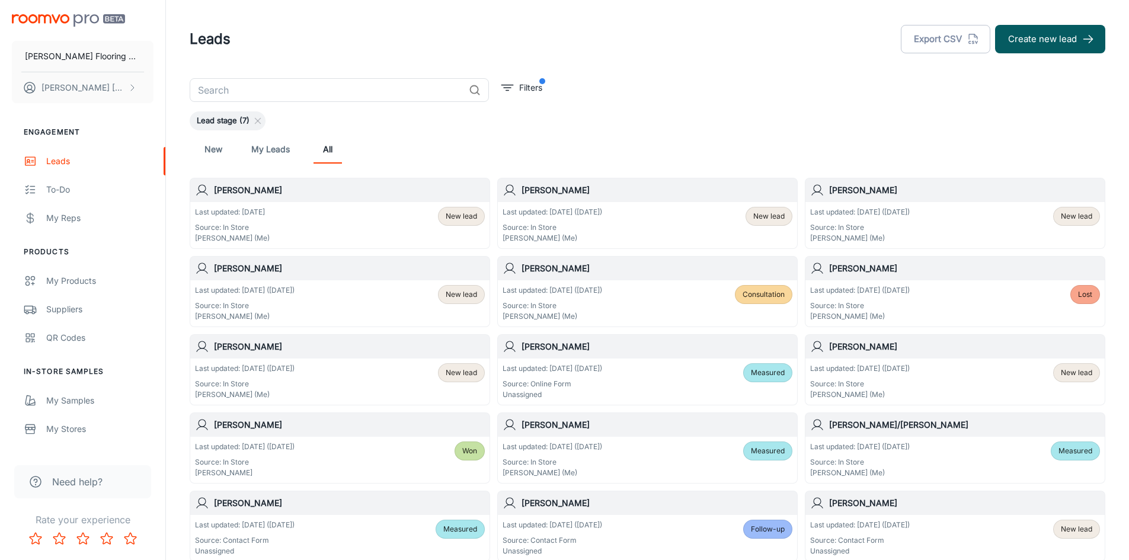
click at [947, 366] on div "Last updated: Sep 3 (3 days ago) Source: In Store Karen Lemire (Me) New lead" at bounding box center [955, 381] width 290 height 37
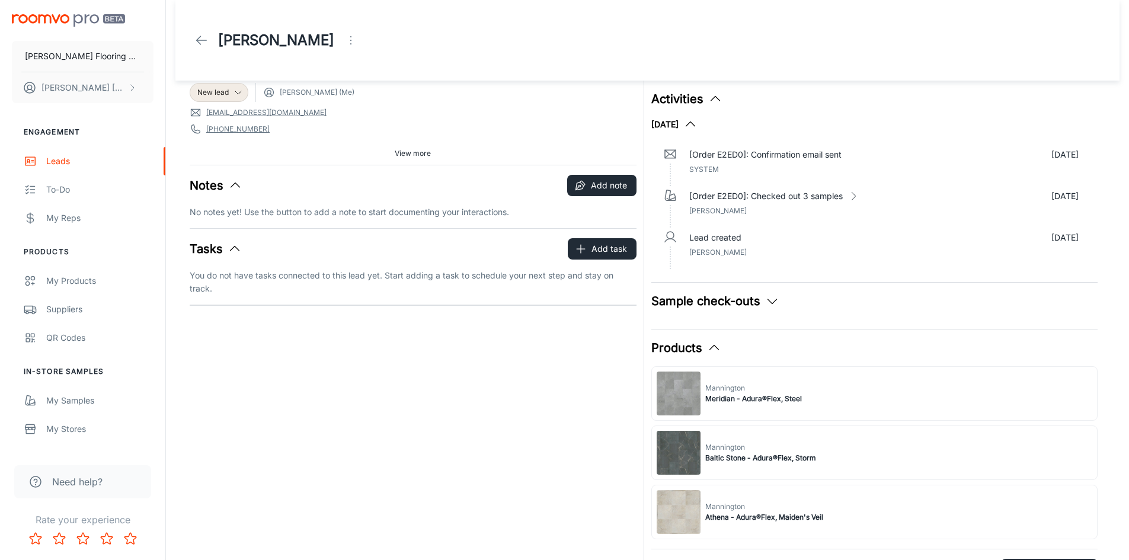
scroll to position [178, 0]
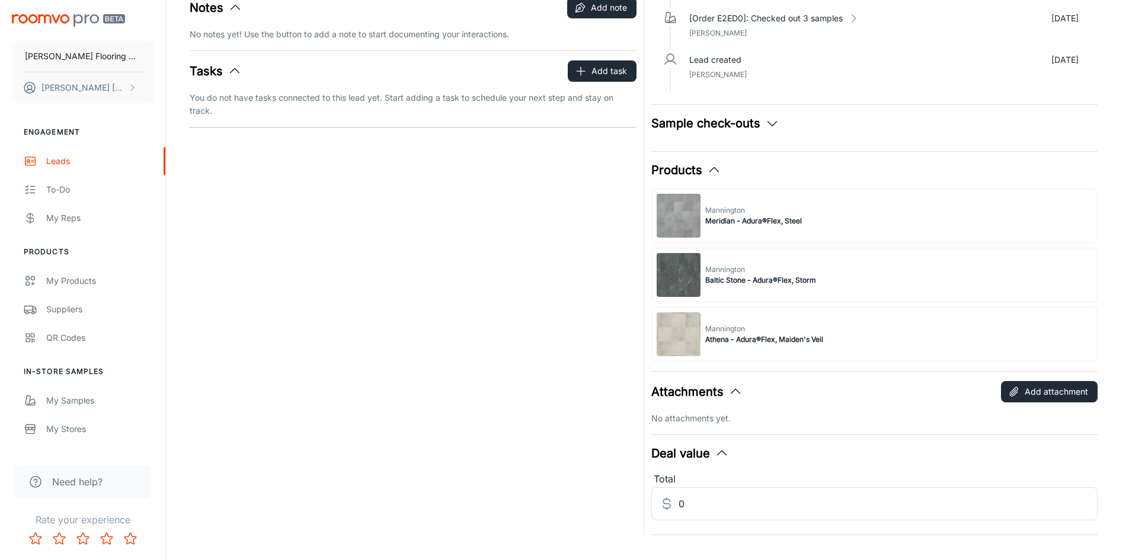
click at [706, 124] on button "Sample check-outs" at bounding box center [715, 123] width 128 height 18
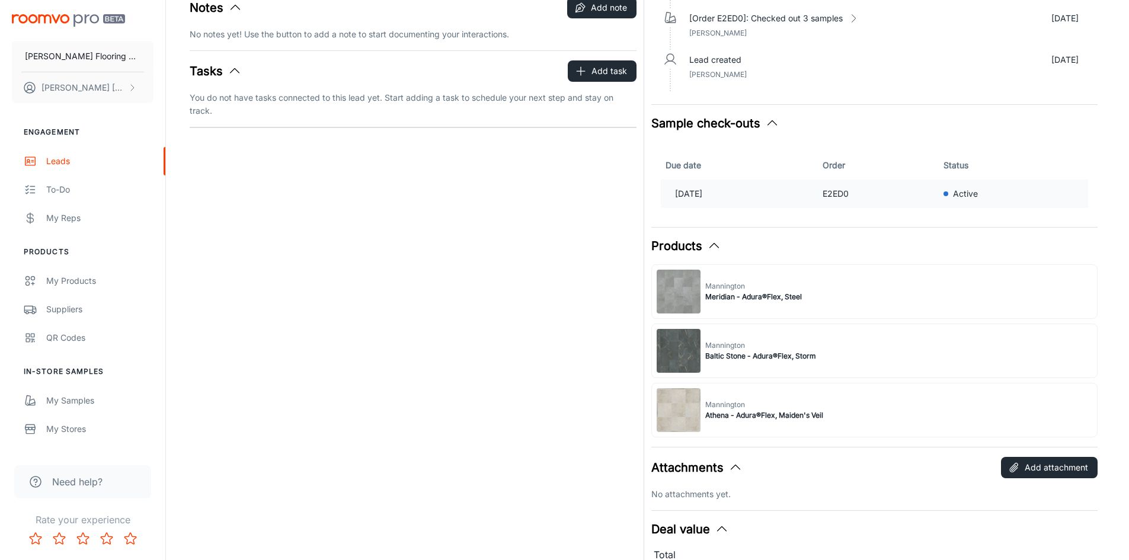
click at [977, 194] on p "Active" at bounding box center [965, 193] width 25 height 13
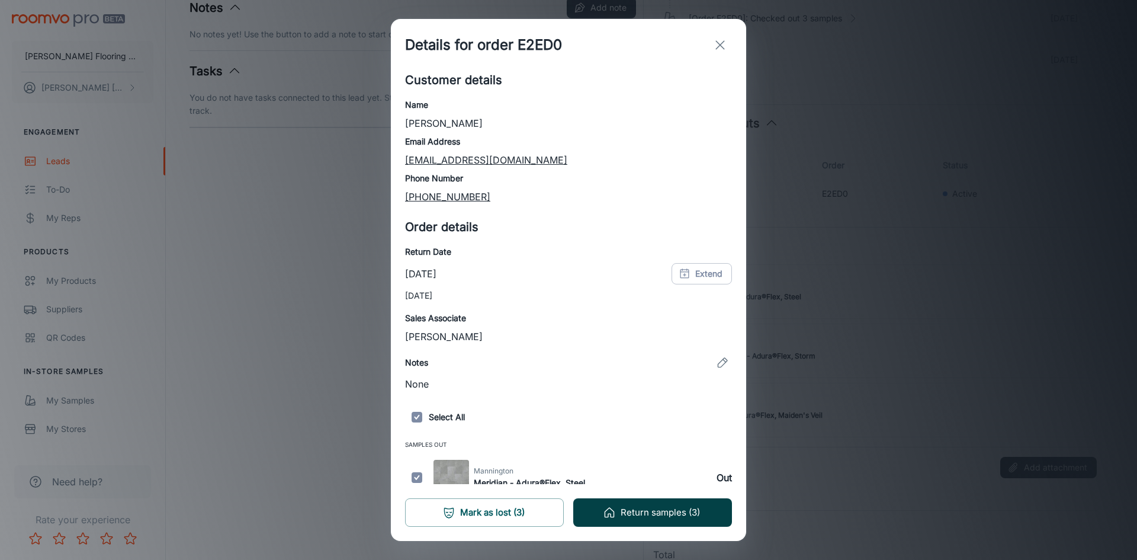
click at [649, 512] on button "Return samples (3)" at bounding box center [652, 512] width 159 height 28
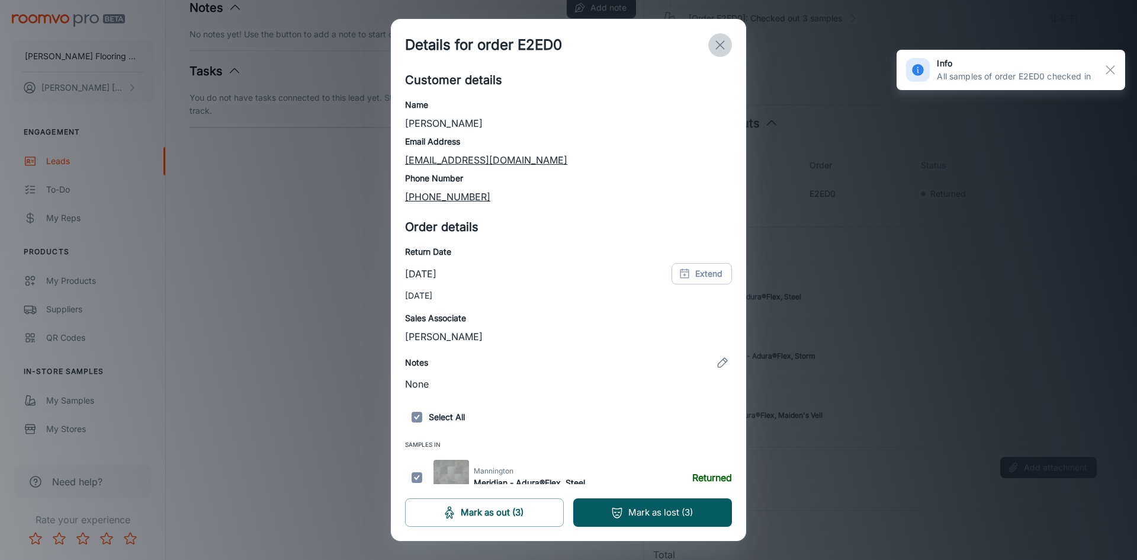
click at [720, 44] on line "exit" at bounding box center [720, 45] width 8 height 8
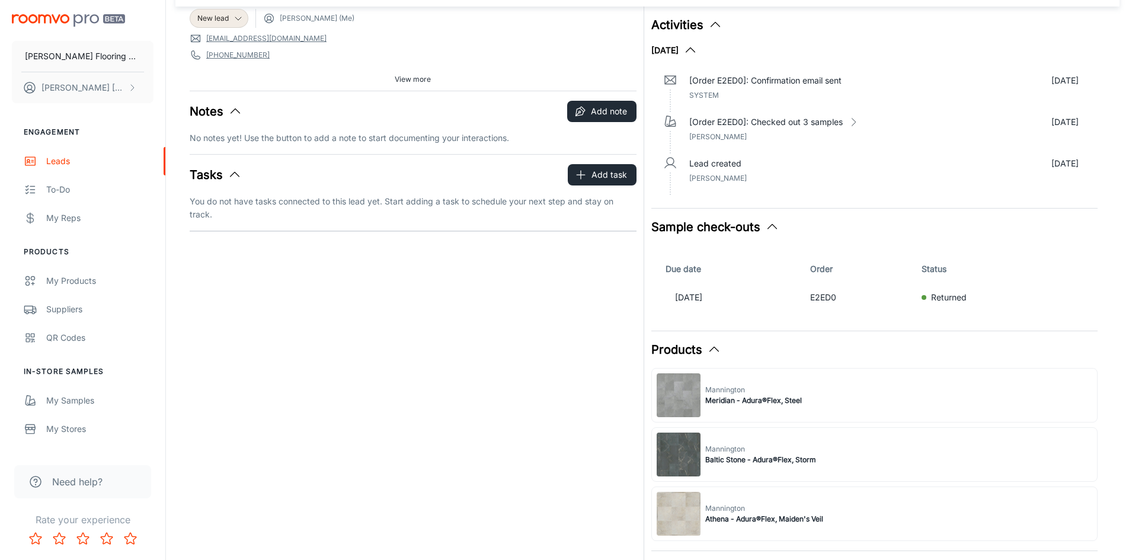
scroll to position [0, 0]
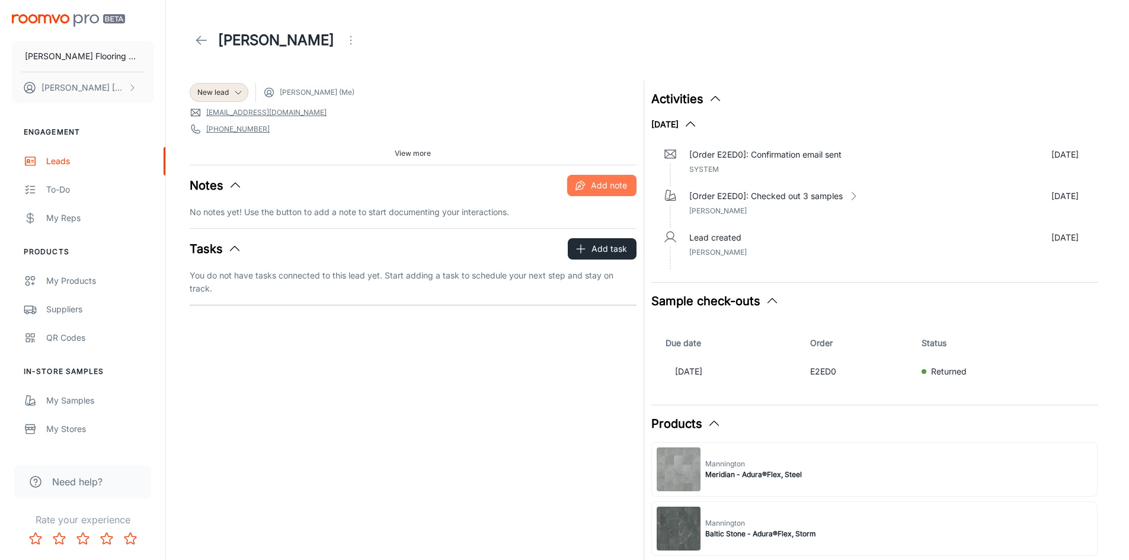
click at [596, 185] on button "Add note" at bounding box center [601, 185] width 69 height 21
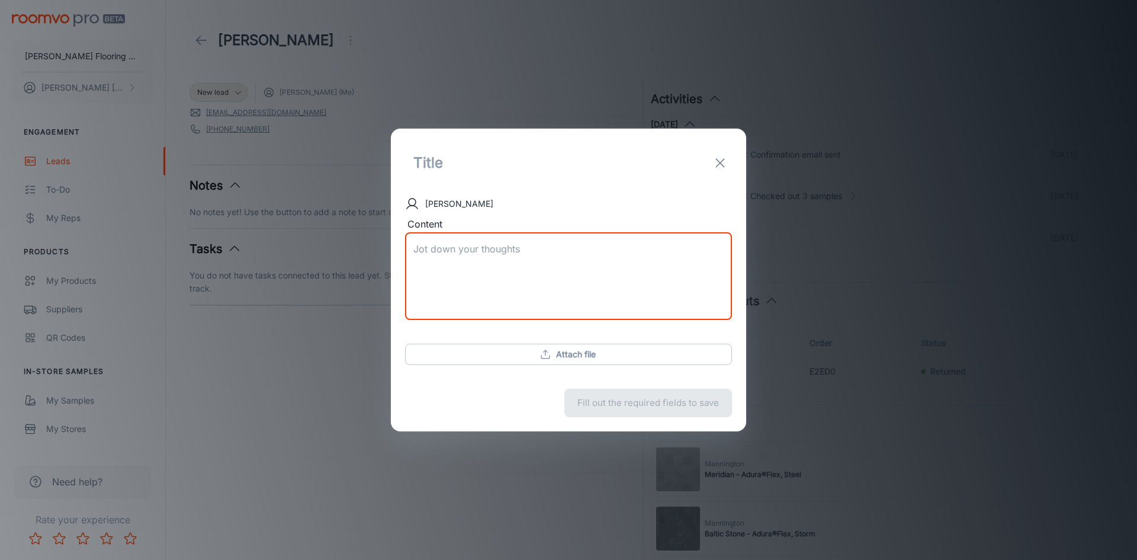
click at [444, 257] on textarea "Content" at bounding box center [568, 276] width 310 height 68
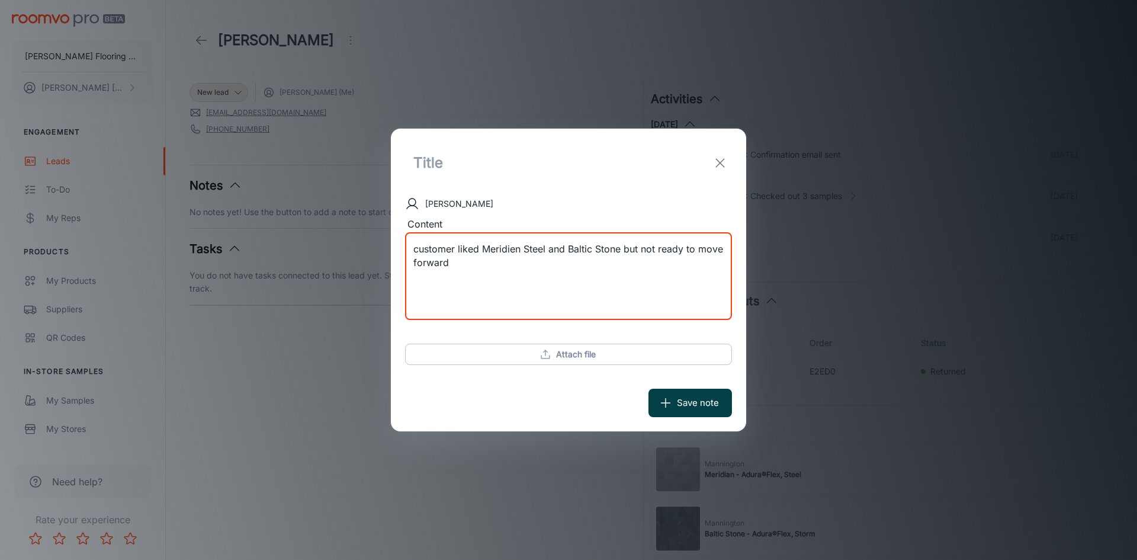
type textarea "customer liked Meridien Steel and Baltic Stone but not ready to move forward"
click at [710, 406] on button "Save note" at bounding box center [691, 403] width 84 height 28
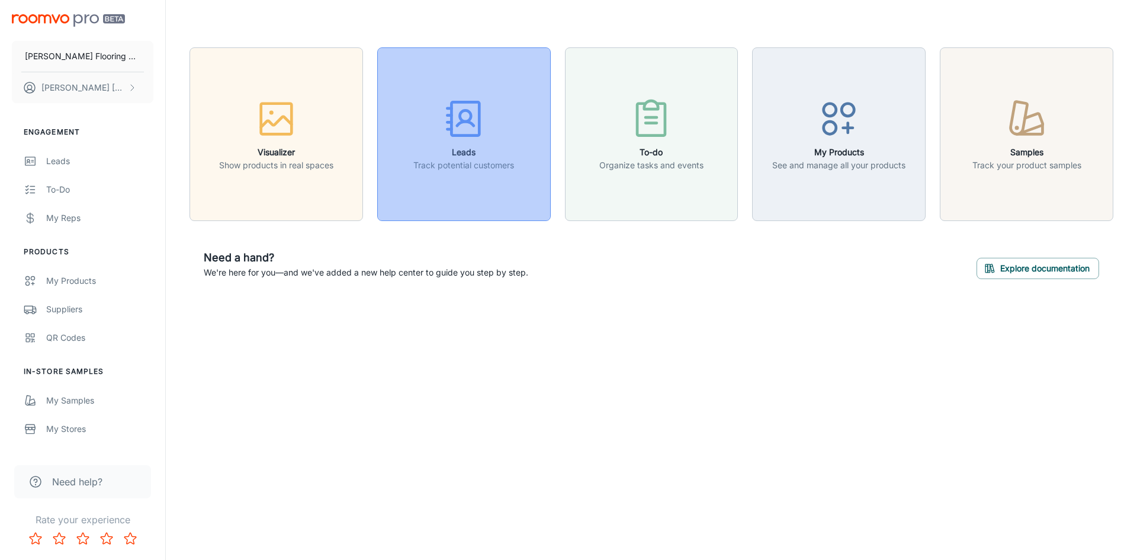
click at [470, 127] on icon "button" at bounding box center [464, 119] width 44 height 44
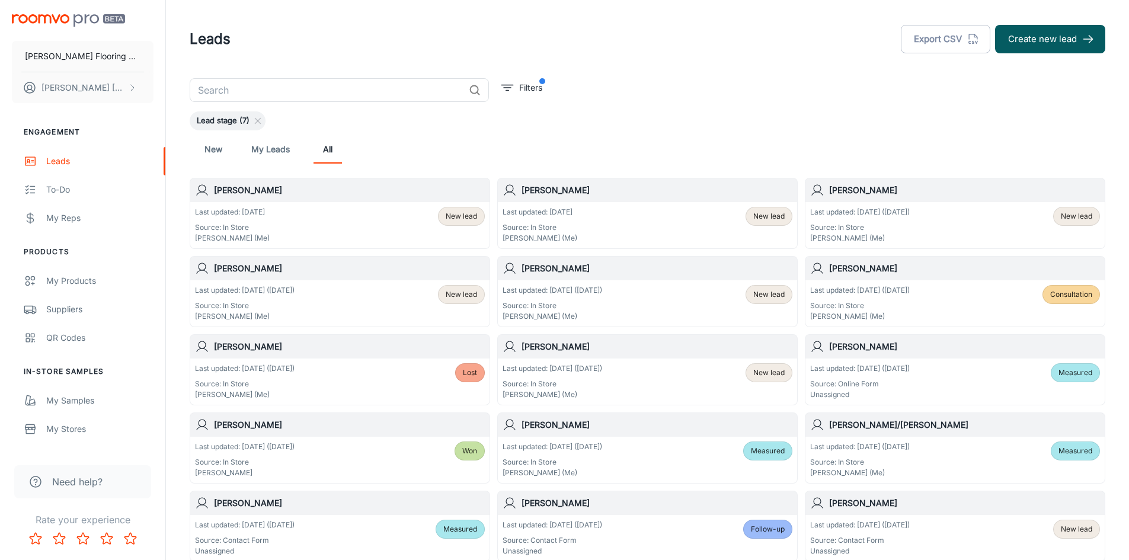
click at [375, 237] on div "Last updated: [DATE] Source: In Store [PERSON_NAME] (Me) New lead" at bounding box center [340, 225] width 290 height 37
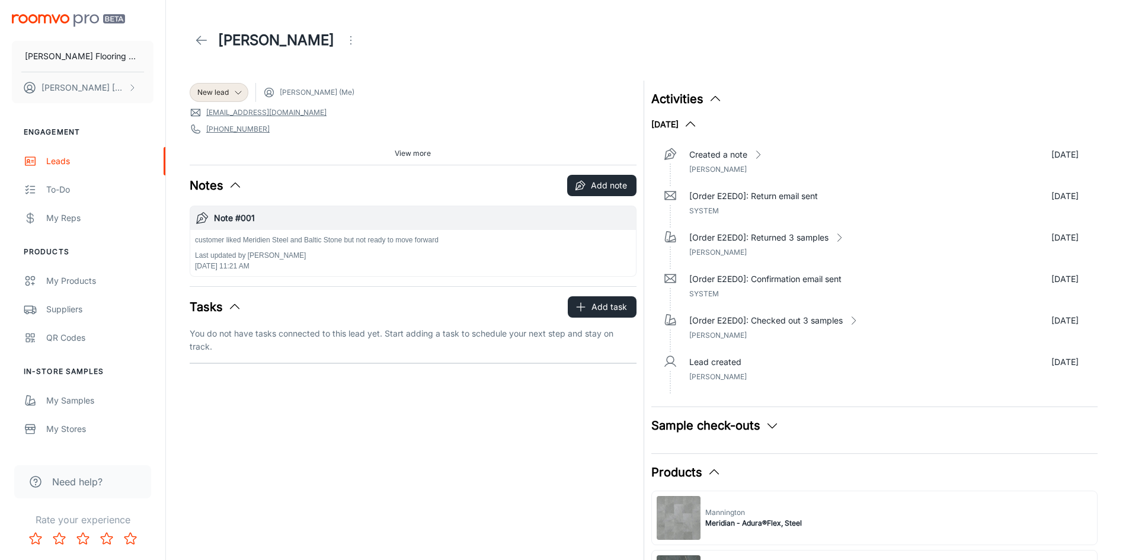
click at [348, 257] on p "Last updated by [PERSON_NAME]" at bounding box center [316, 255] width 243 height 11
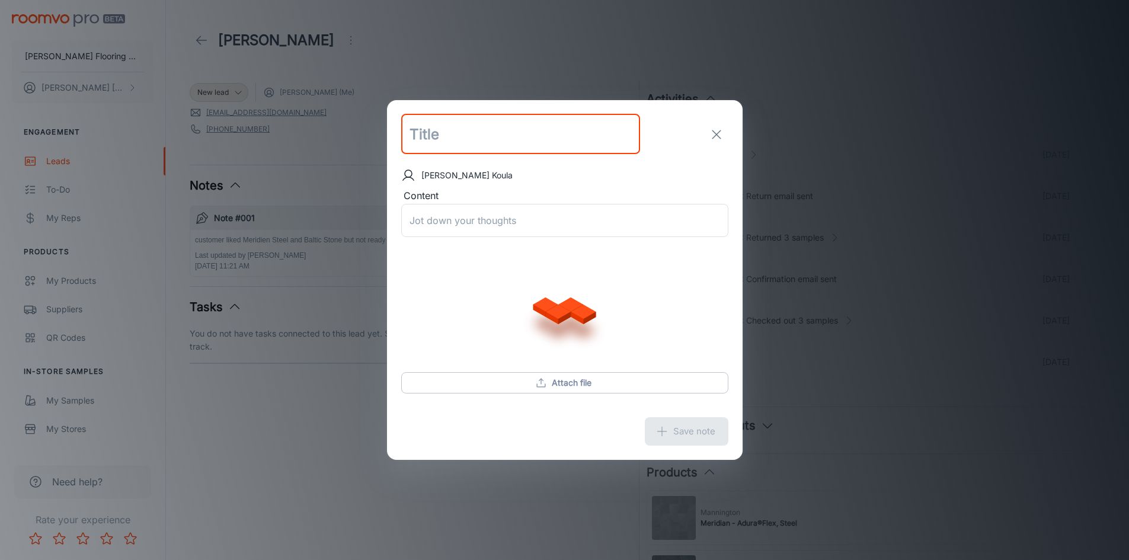
type input "Note #001"
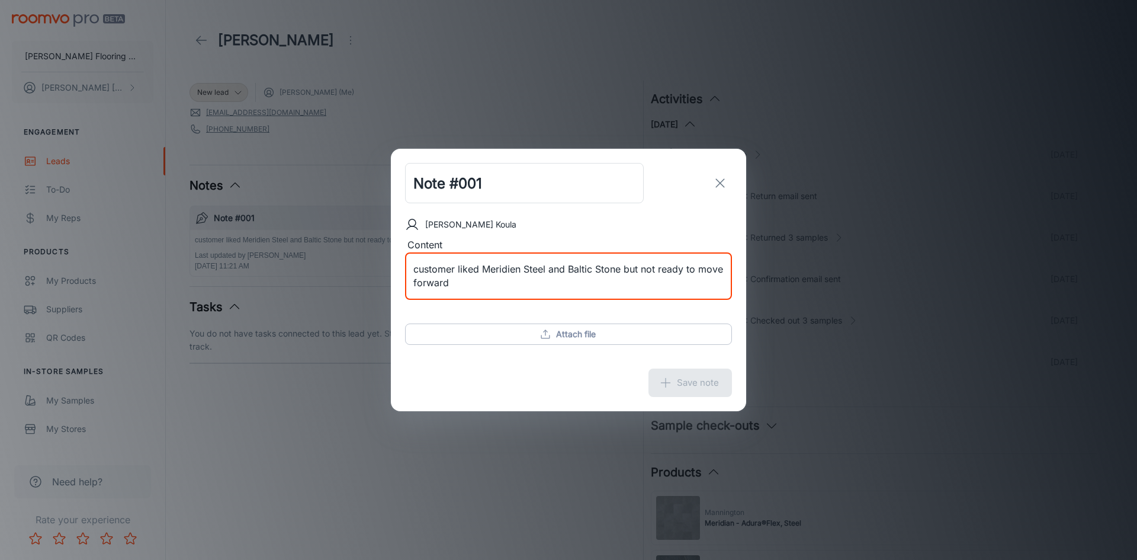
click at [547, 270] on textarea "customer liked Meridien Steel and Baltic Stone but not ready to move forward" at bounding box center [568, 275] width 310 height 27
click at [697, 270] on textarea "customer liked Meridien Steel both bathrooms and Baltic Stone but not ready to …" at bounding box center [568, 275] width 310 height 27
type textarea "customer liked Meridien Steel both bathrooms and Baltic Stone for kitchen but n…"
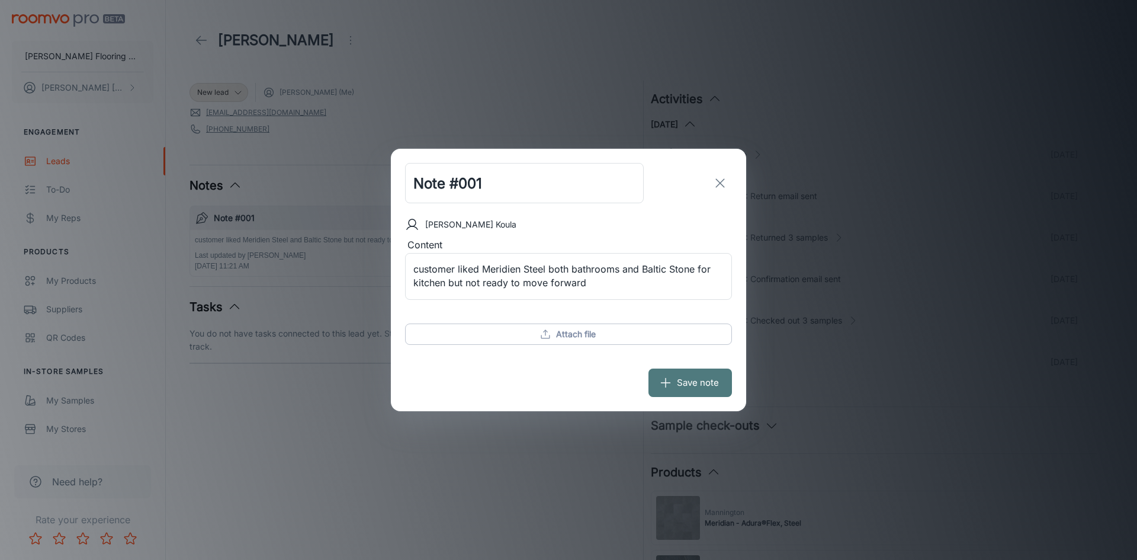
click at [693, 376] on button "Save note" at bounding box center [691, 382] width 84 height 28
